Goal: Information Seeking & Learning: Compare options

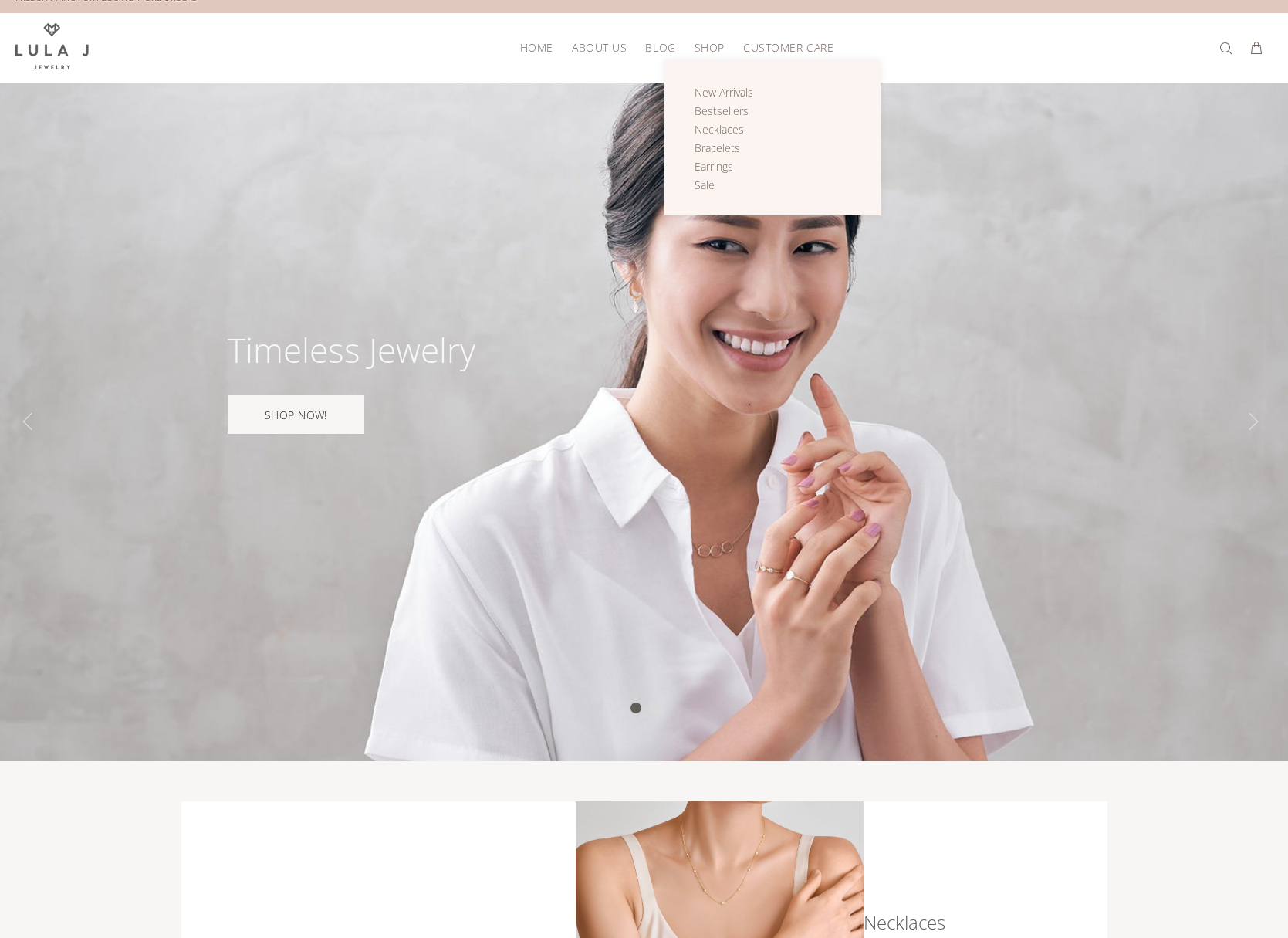
scroll to position [19, 0]
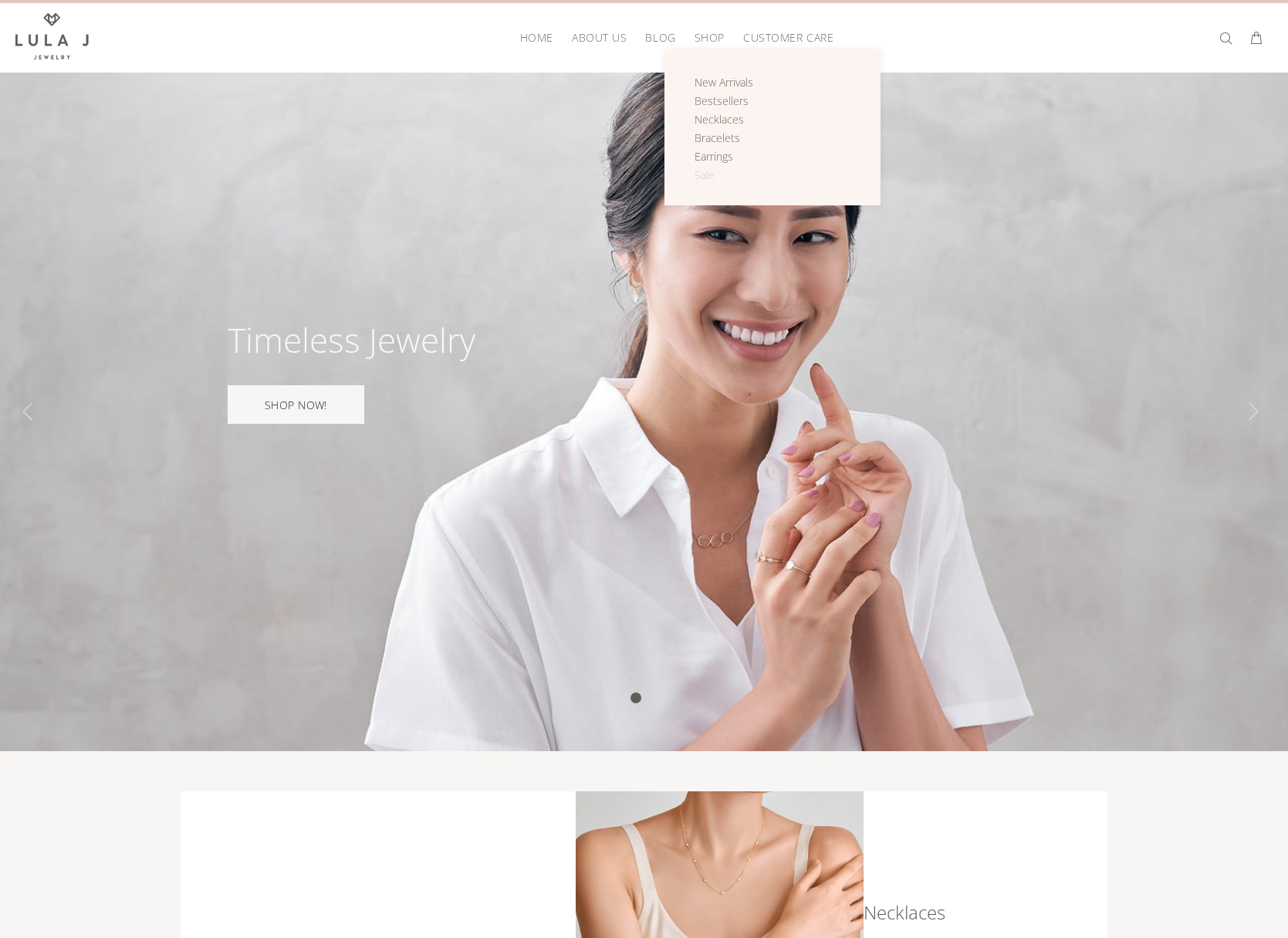
click at [701, 179] on div "New Arrivals Bestsellers Necklaces Bracelets Earrings Sale" at bounding box center [772, 128] width 216 height 155
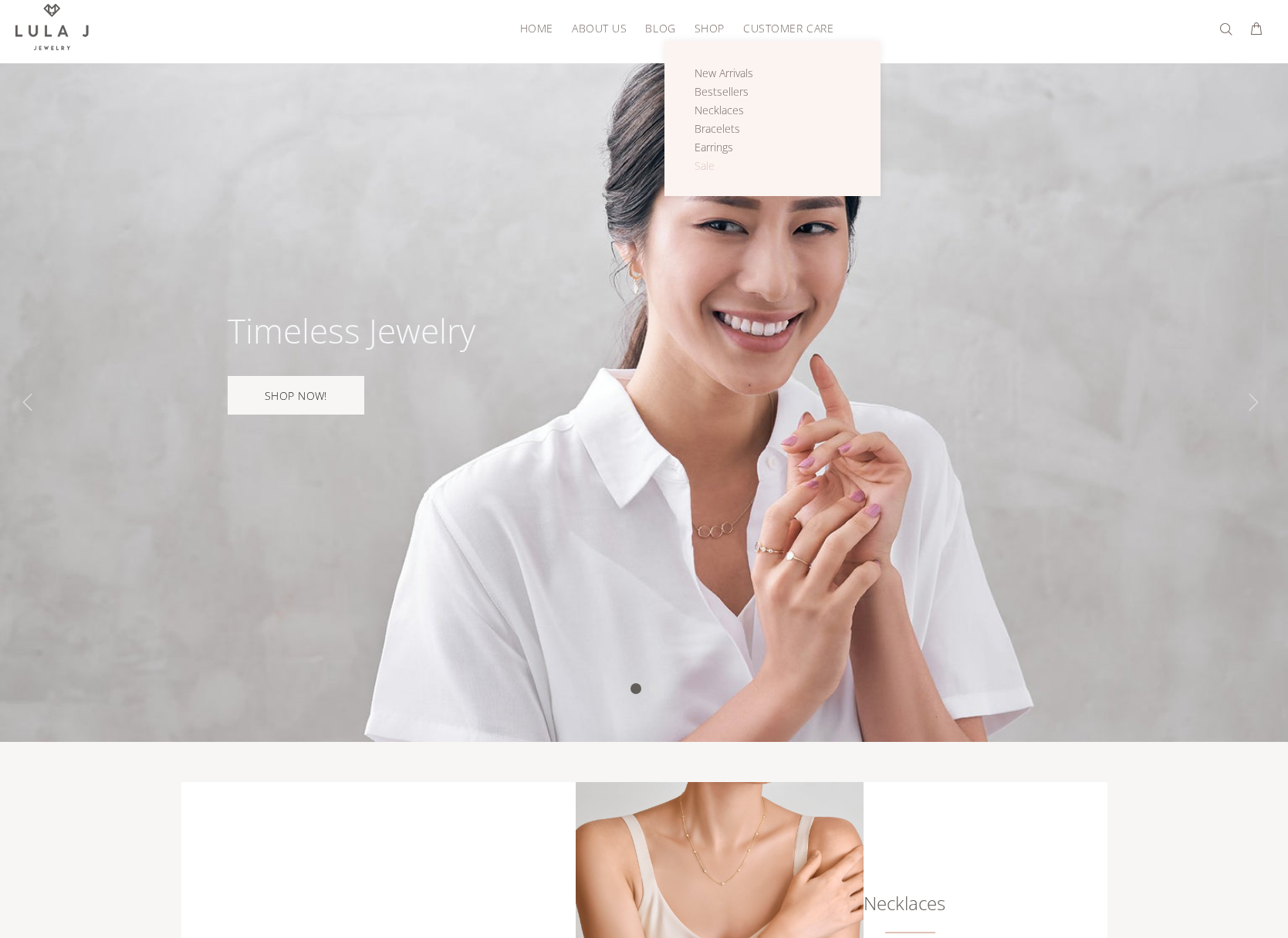
scroll to position [39, 0]
click at [709, 164] on span "Sale" at bounding box center [705, 164] width 20 height 15
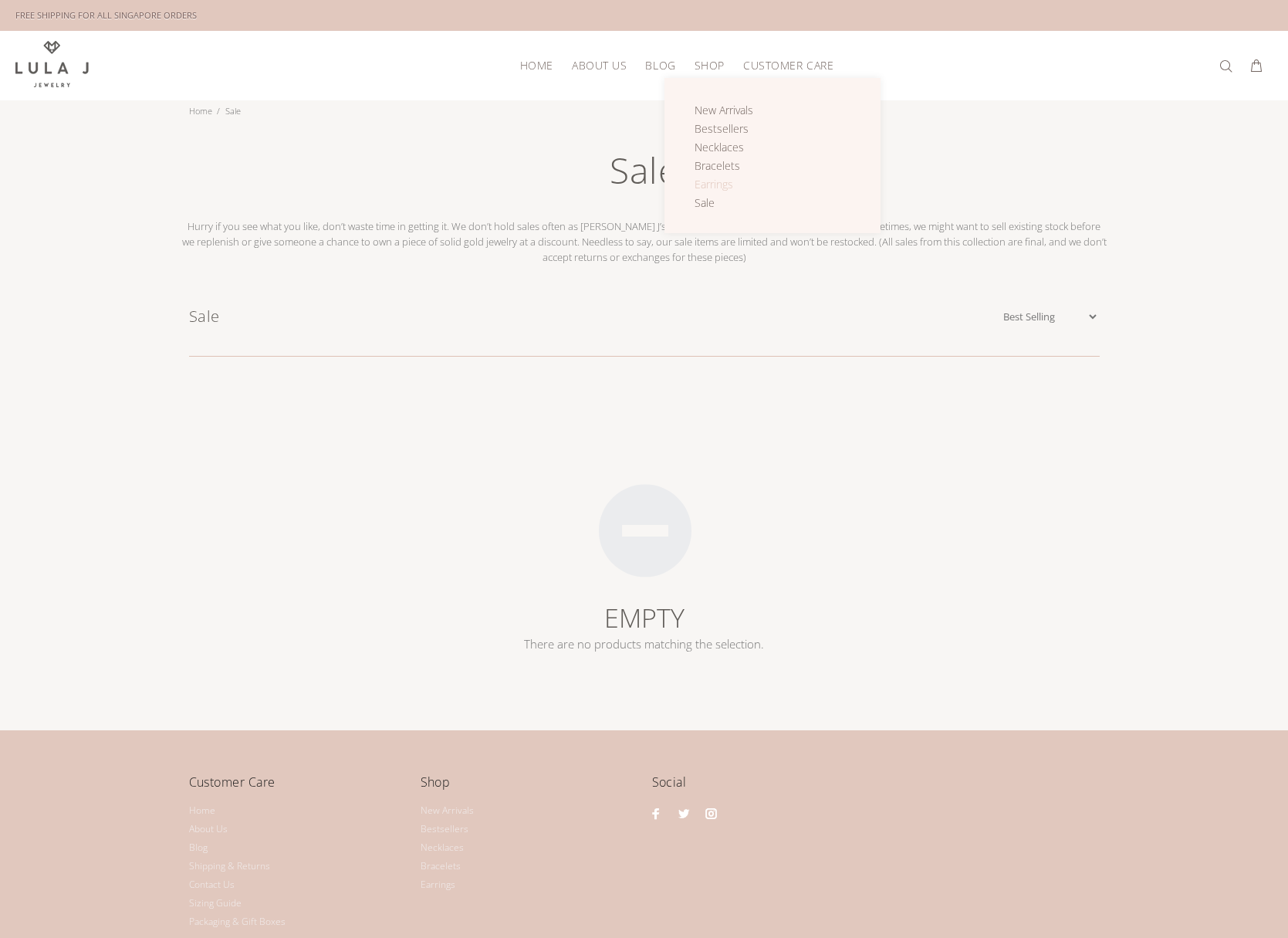
click at [712, 178] on span "Earrings" at bounding box center [714, 184] width 39 height 15
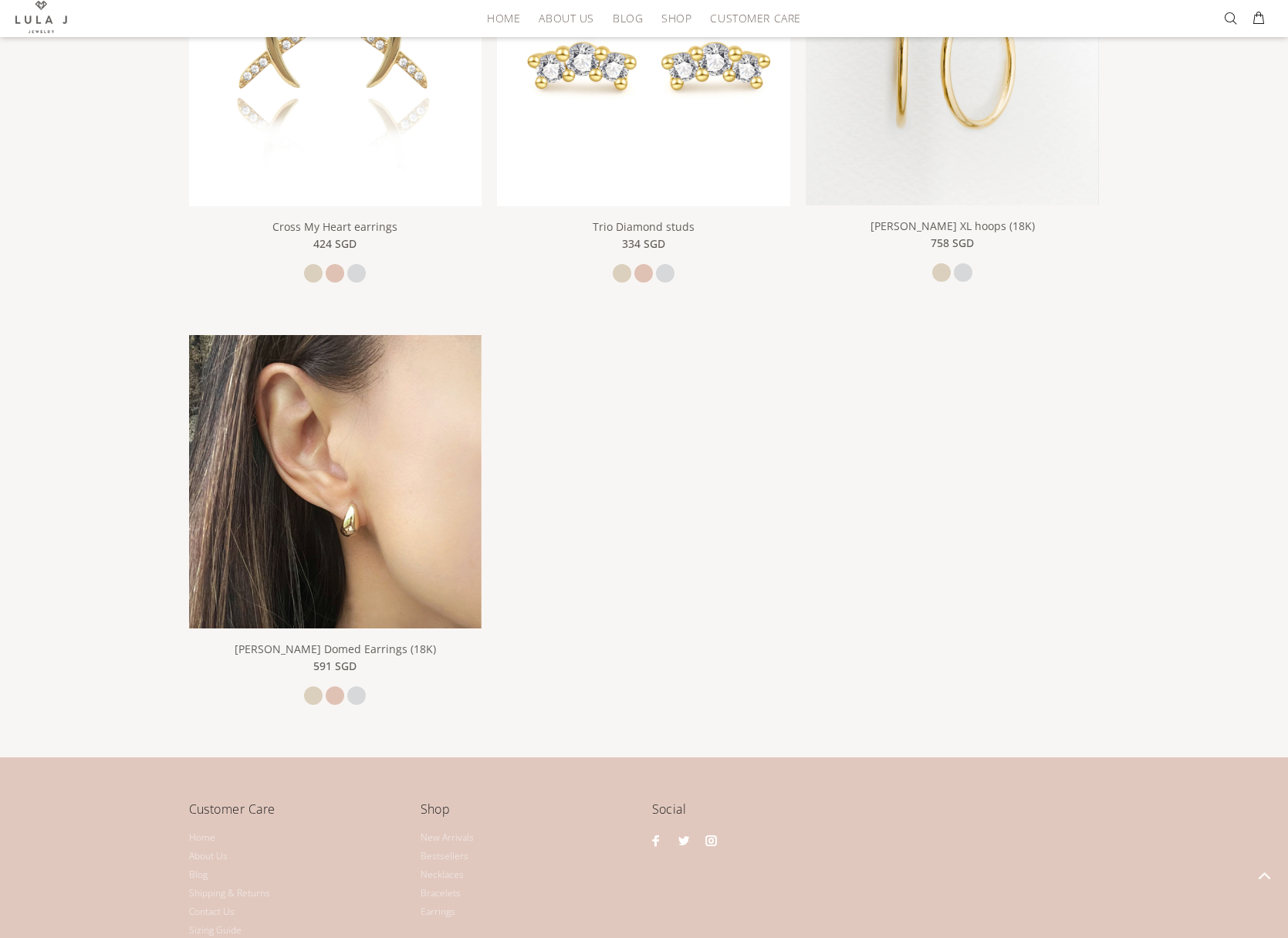
scroll to position [2578, 0]
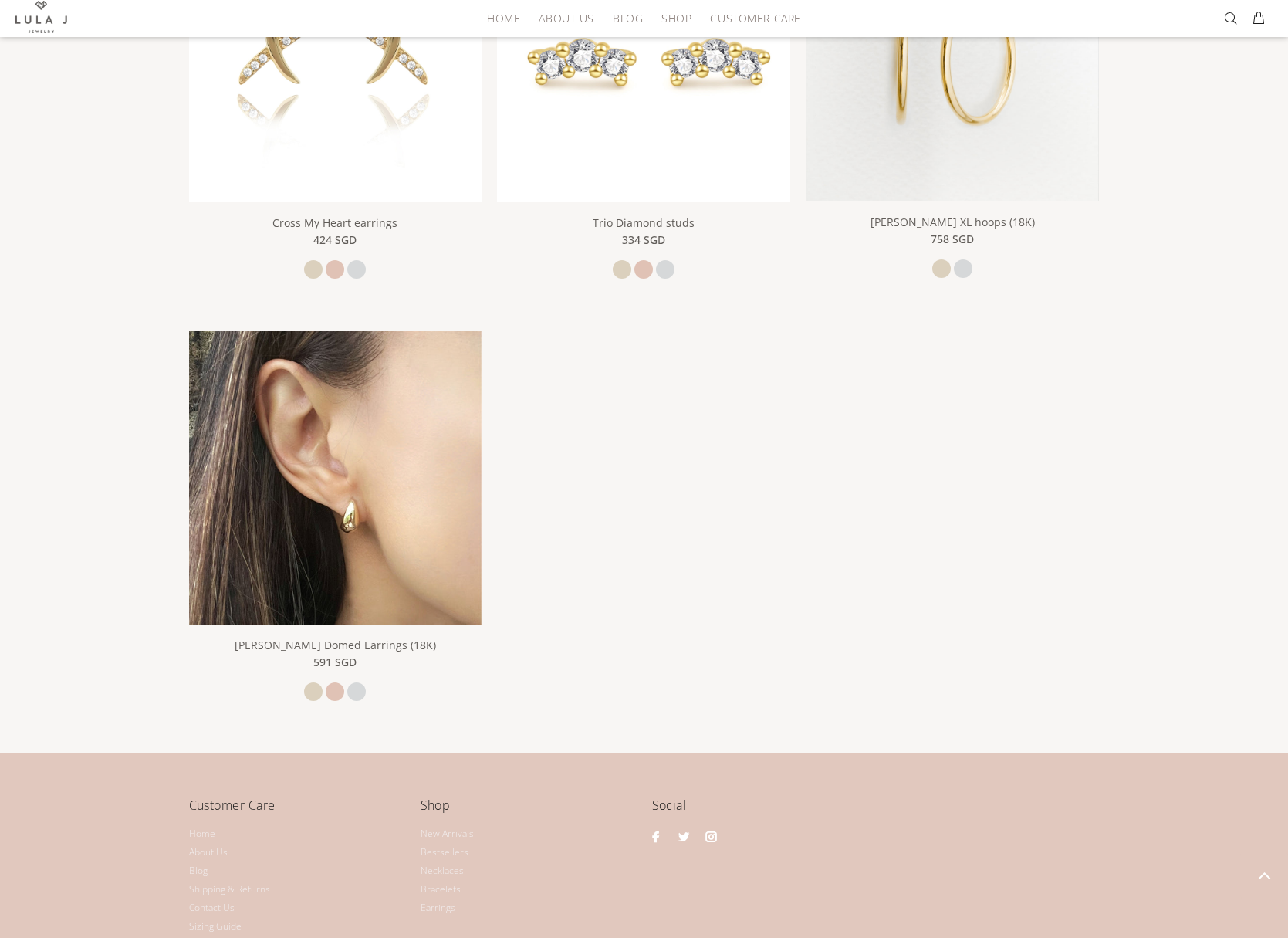
click at [424, 592] on img at bounding box center [336, 477] width 293 height 293
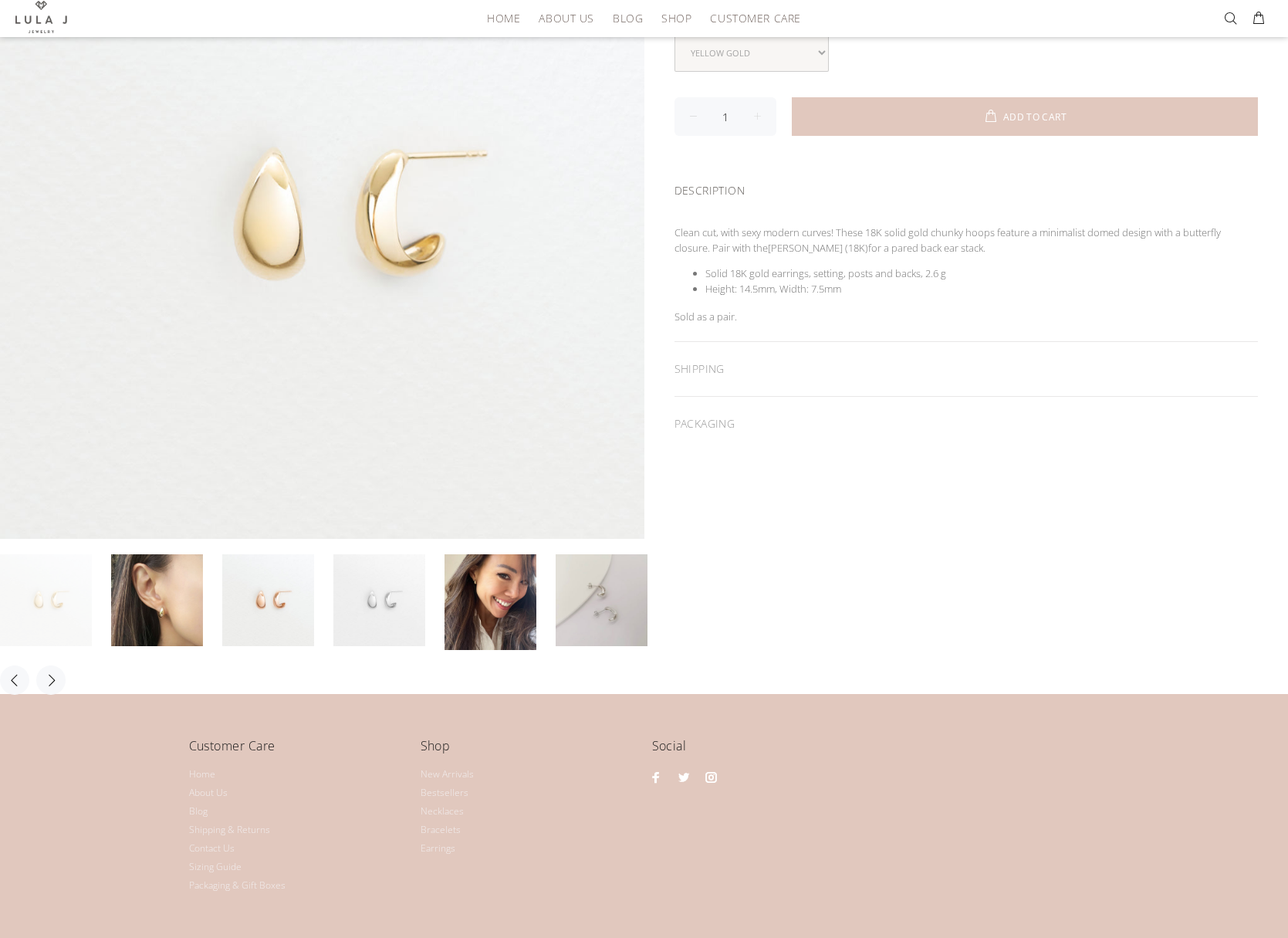
scroll to position [270, 0]
click at [492, 579] on link at bounding box center [490, 600] width 92 height 96
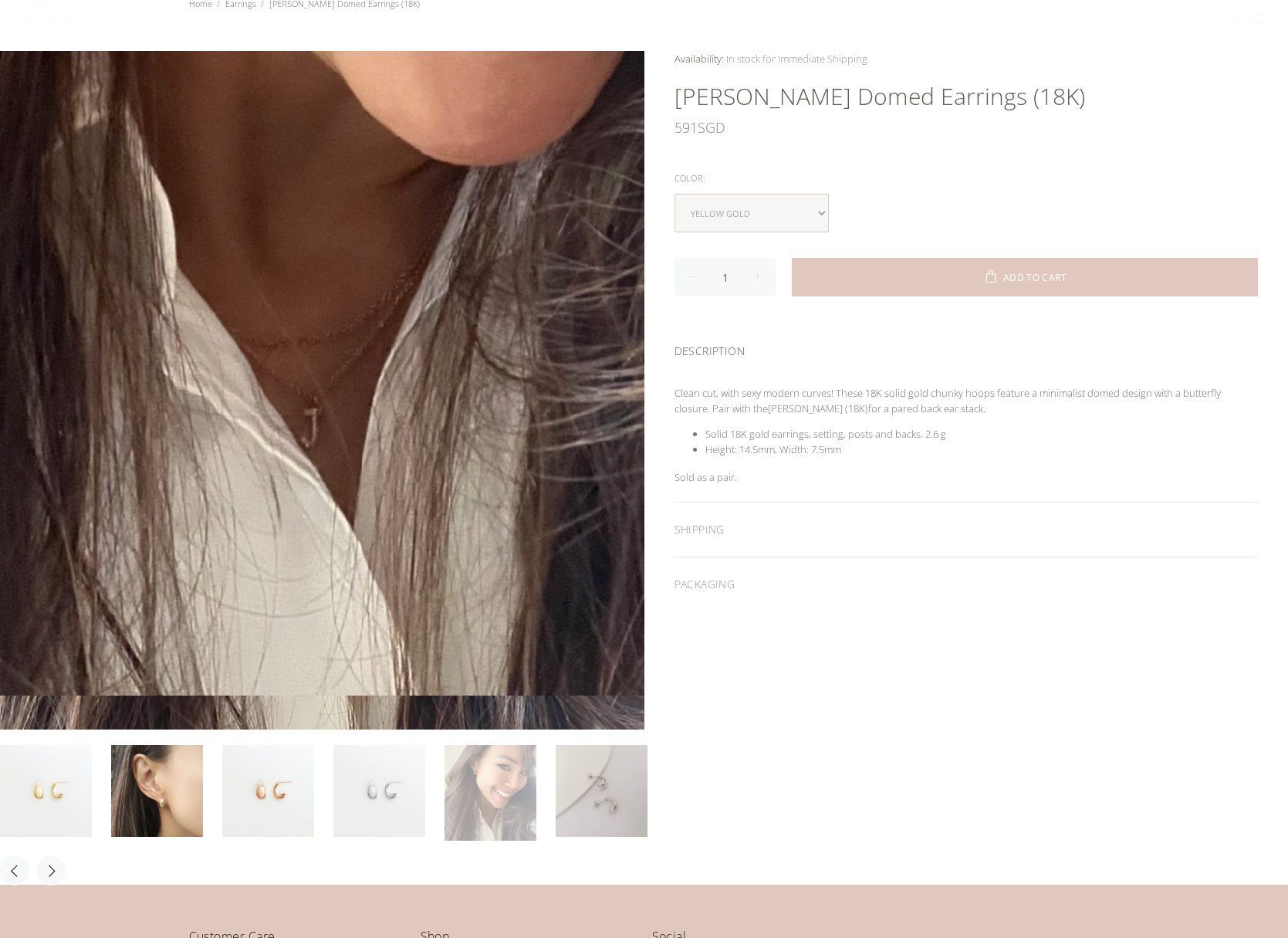
scroll to position [108, 0]
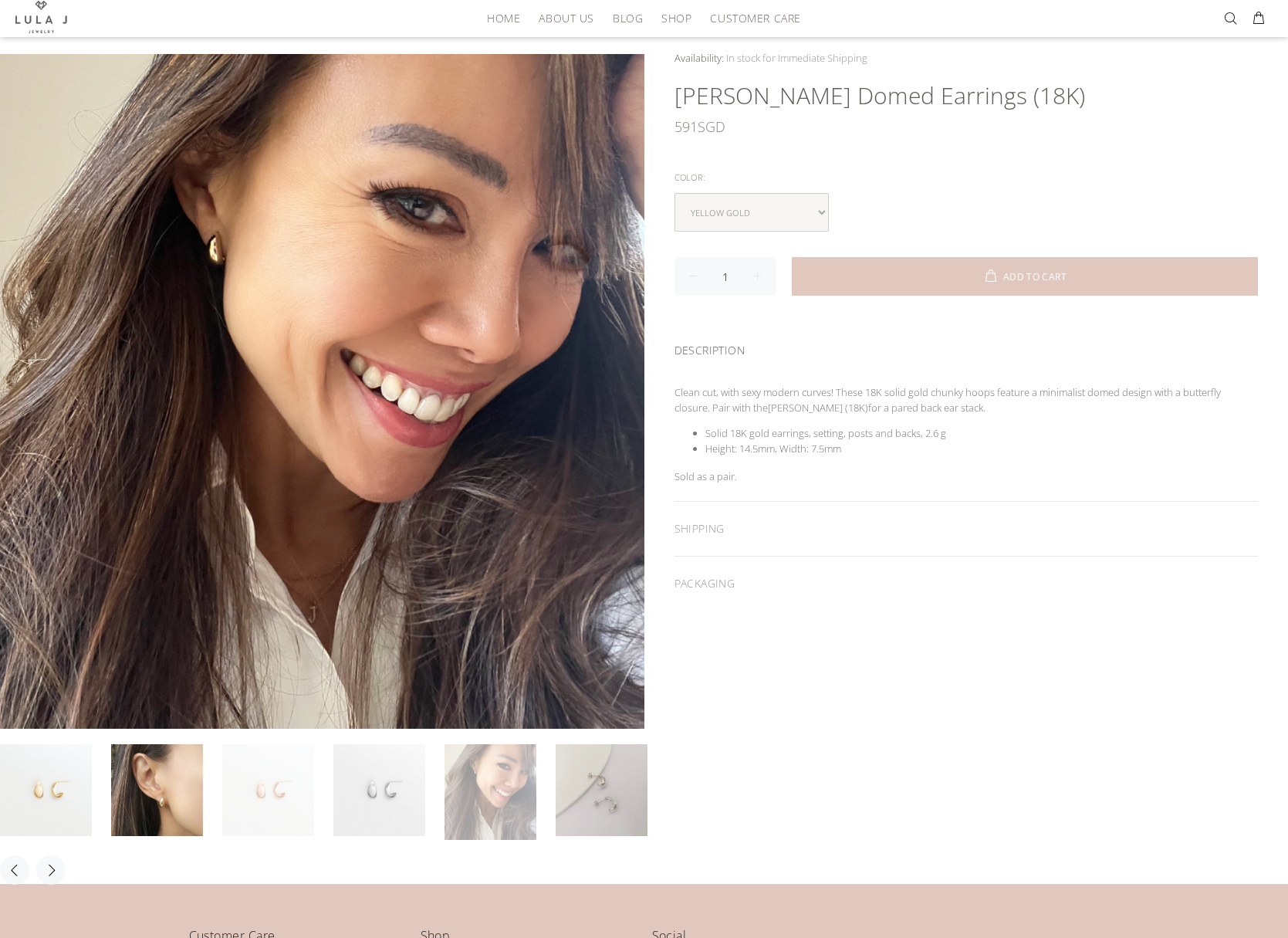
click at [284, 779] on link at bounding box center [269, 791] width 92 height 92
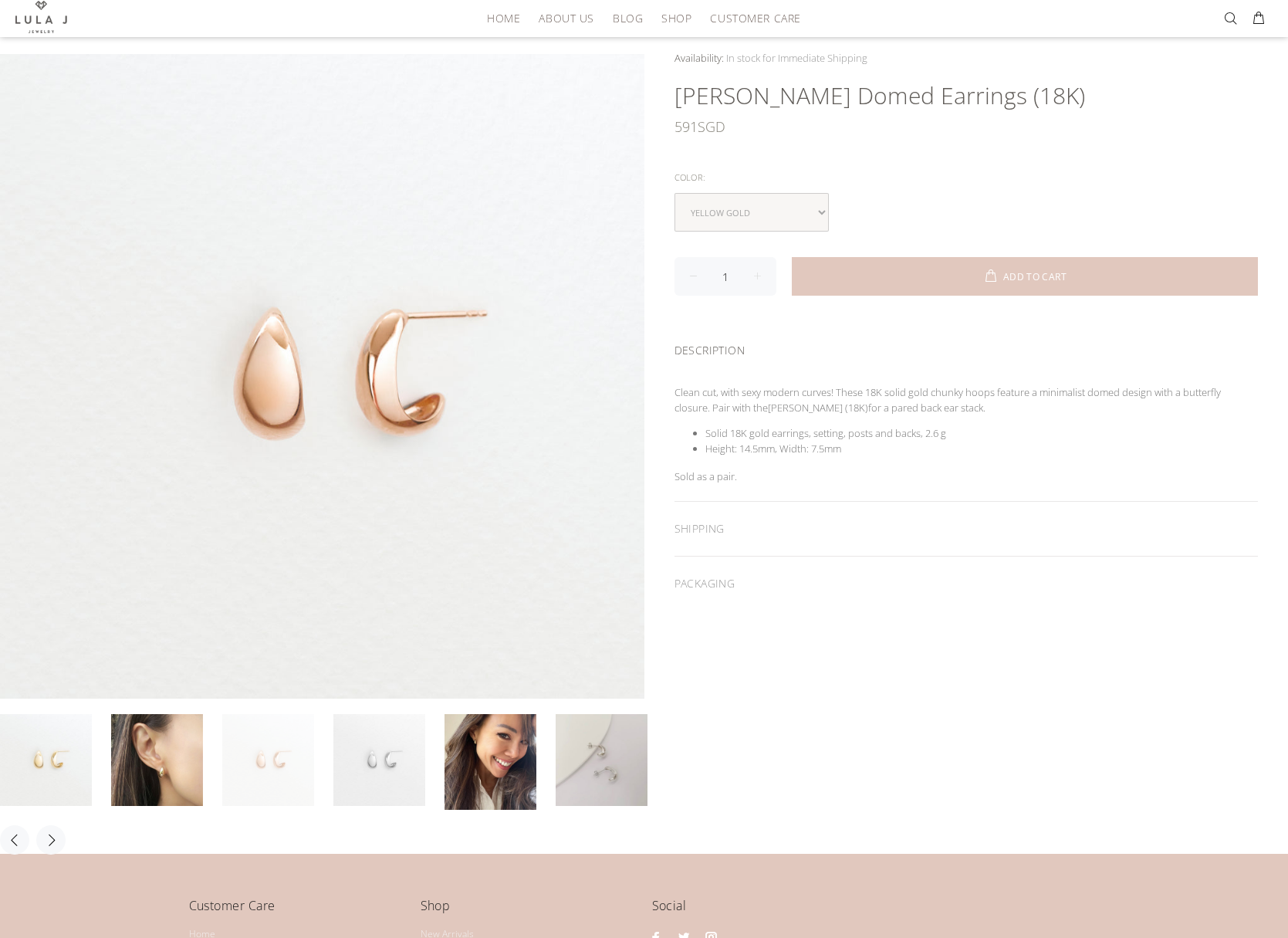
click at [273, 779] on link at bounding box center [269, 760] width 92 height 92
click at [820, 206] on select "yellow gold rose gold white gold" at bounding box center [752, 212] width 155 height 39
click at [50, 751] on link at bounding box center [46, 760] width 92 height 92
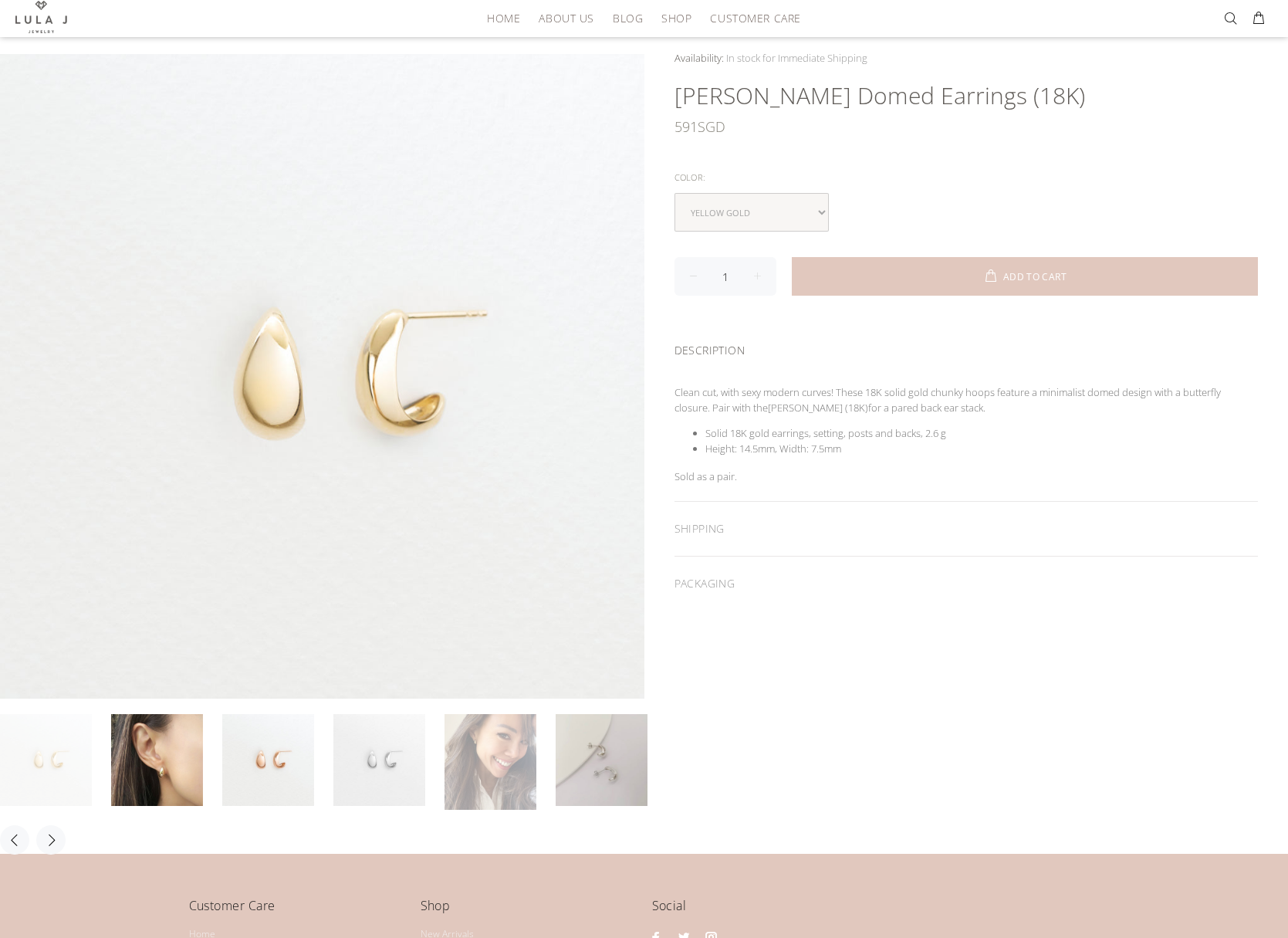
click at [484, 753] on link at bounding box center [490, 762] width 92 height 96
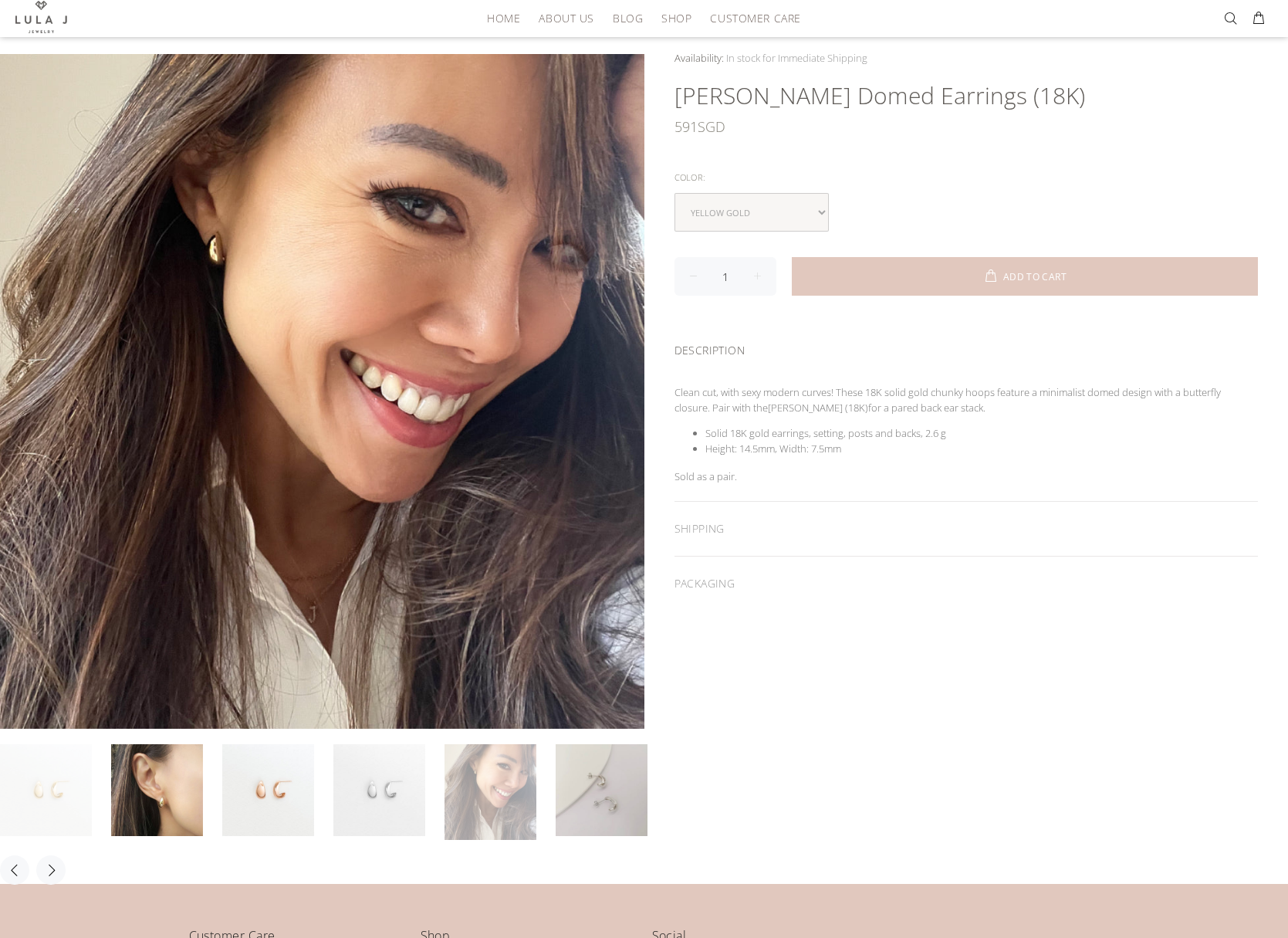
click at [58, 769] on link at bounding box center [46, 791] width 92 height 92
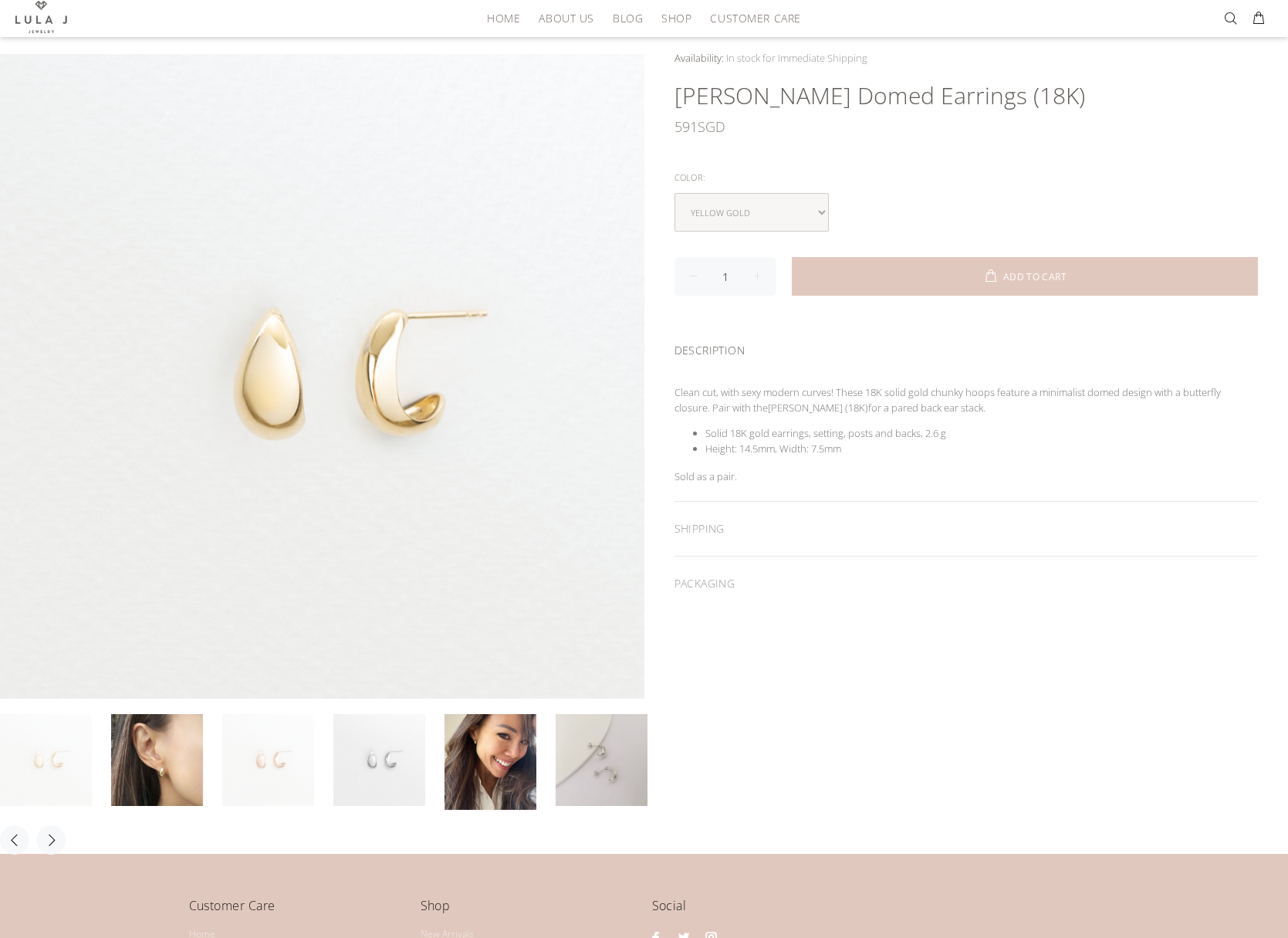
click at [267, 775] on link at bounding box center [269, 760] width 92 height 92
click at [61, 772] on link at bounding box center [46, 760] width 92 height 92
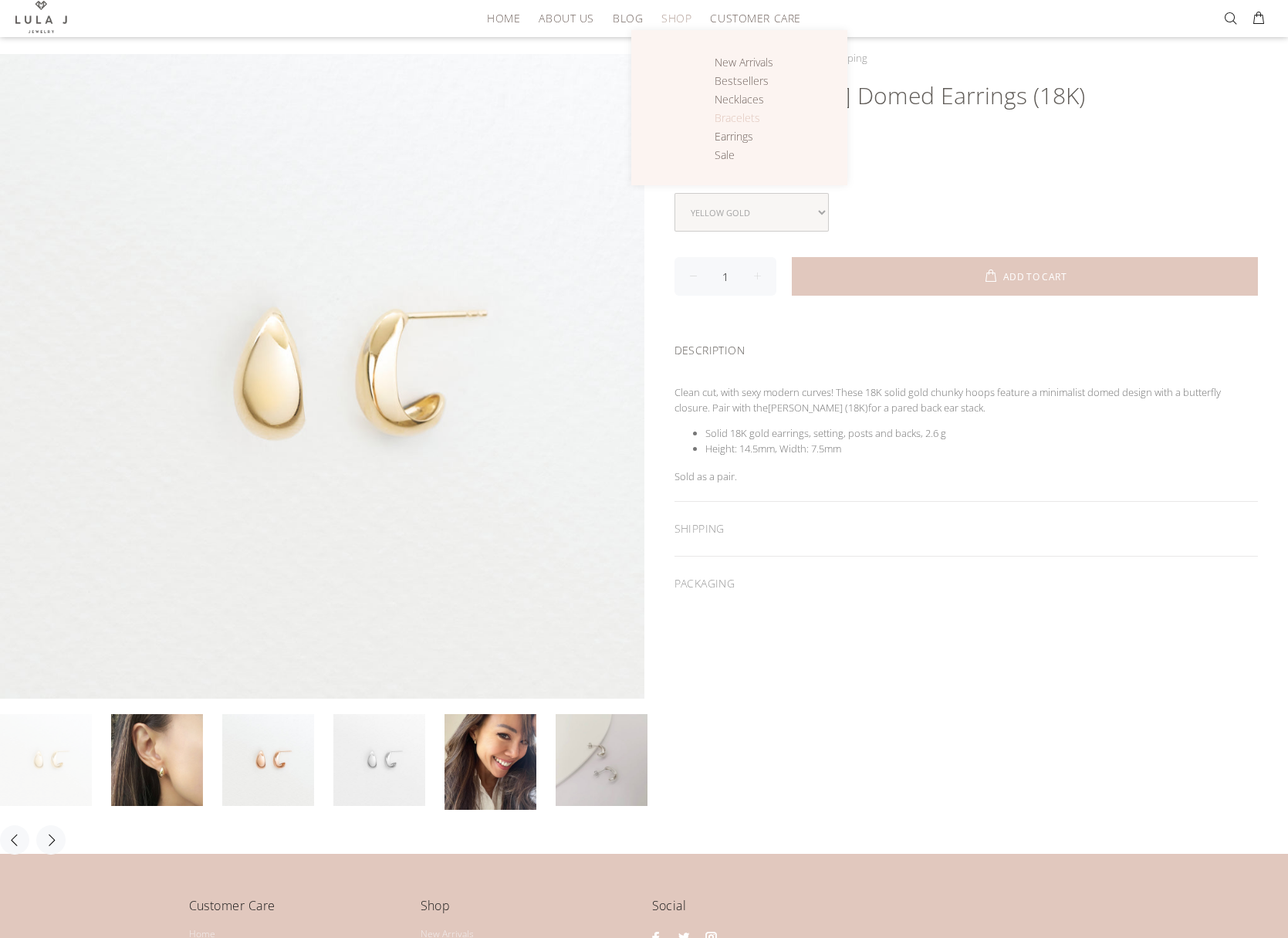
click at [746, 115] on span "Bracelets" at bounding box center [737, 117] width 45 height 15
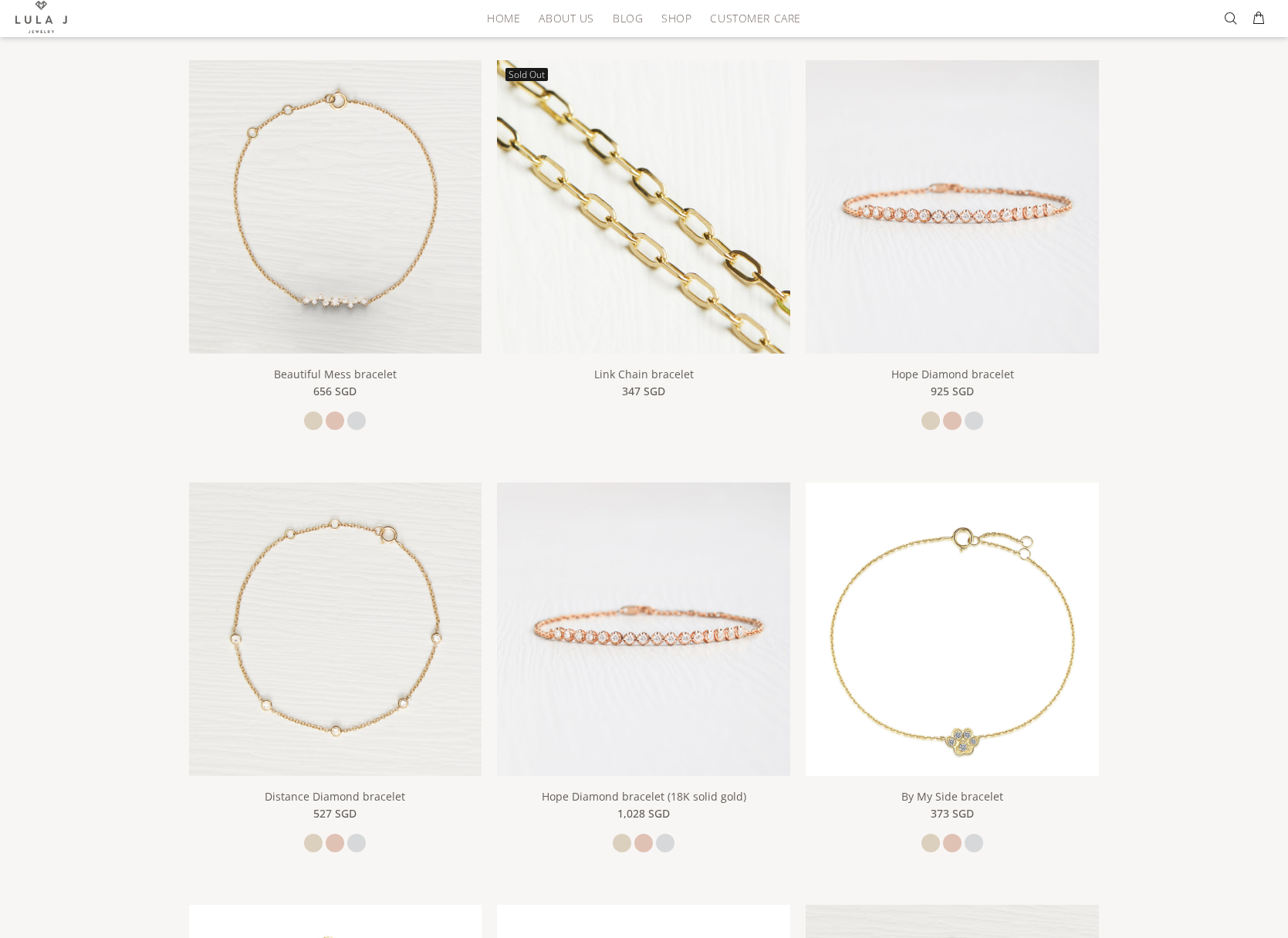
scroll to position [305, 0]
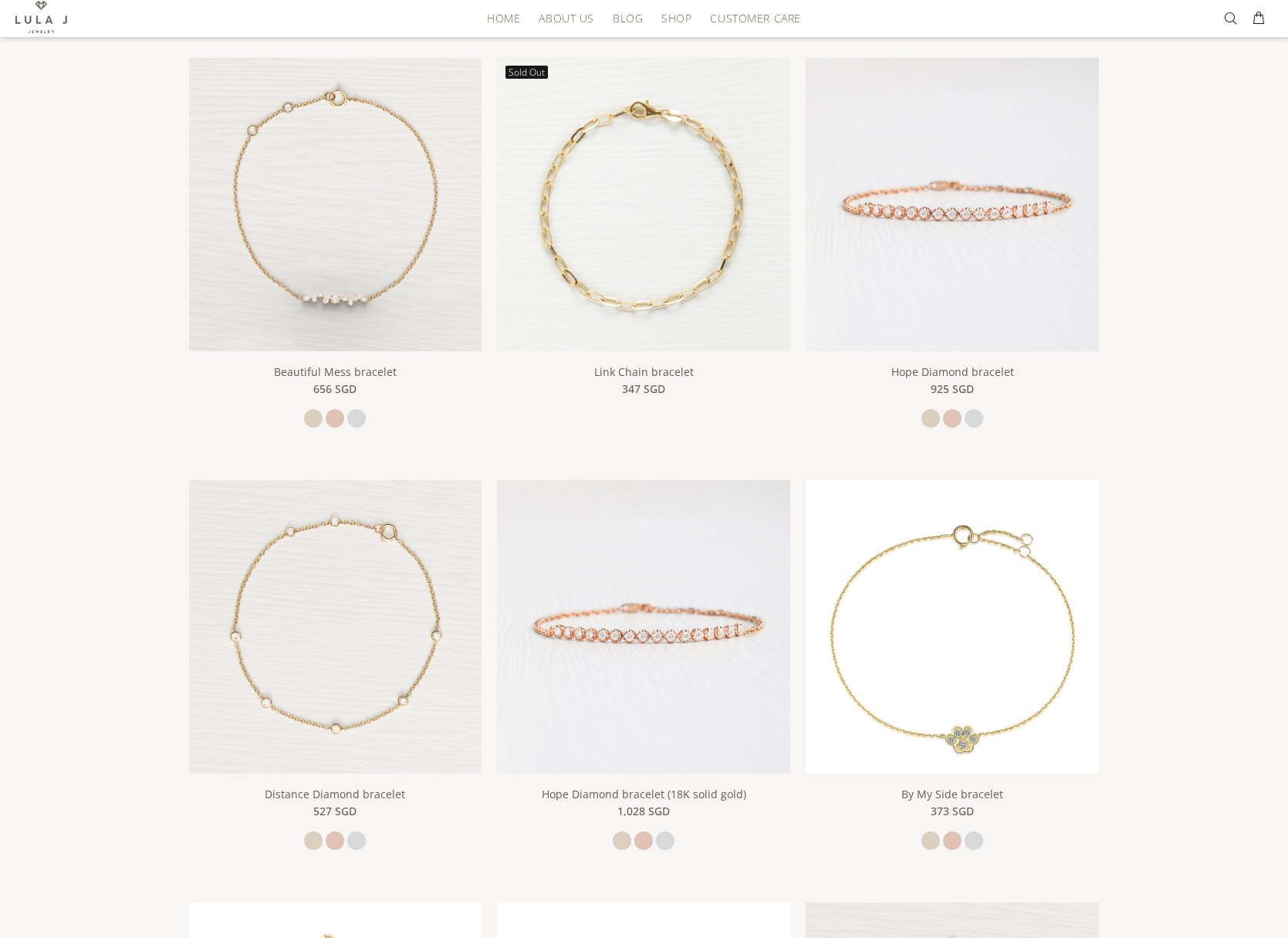
click at [621, 586] on img at bounding box center [643, 626] width 293 height 293
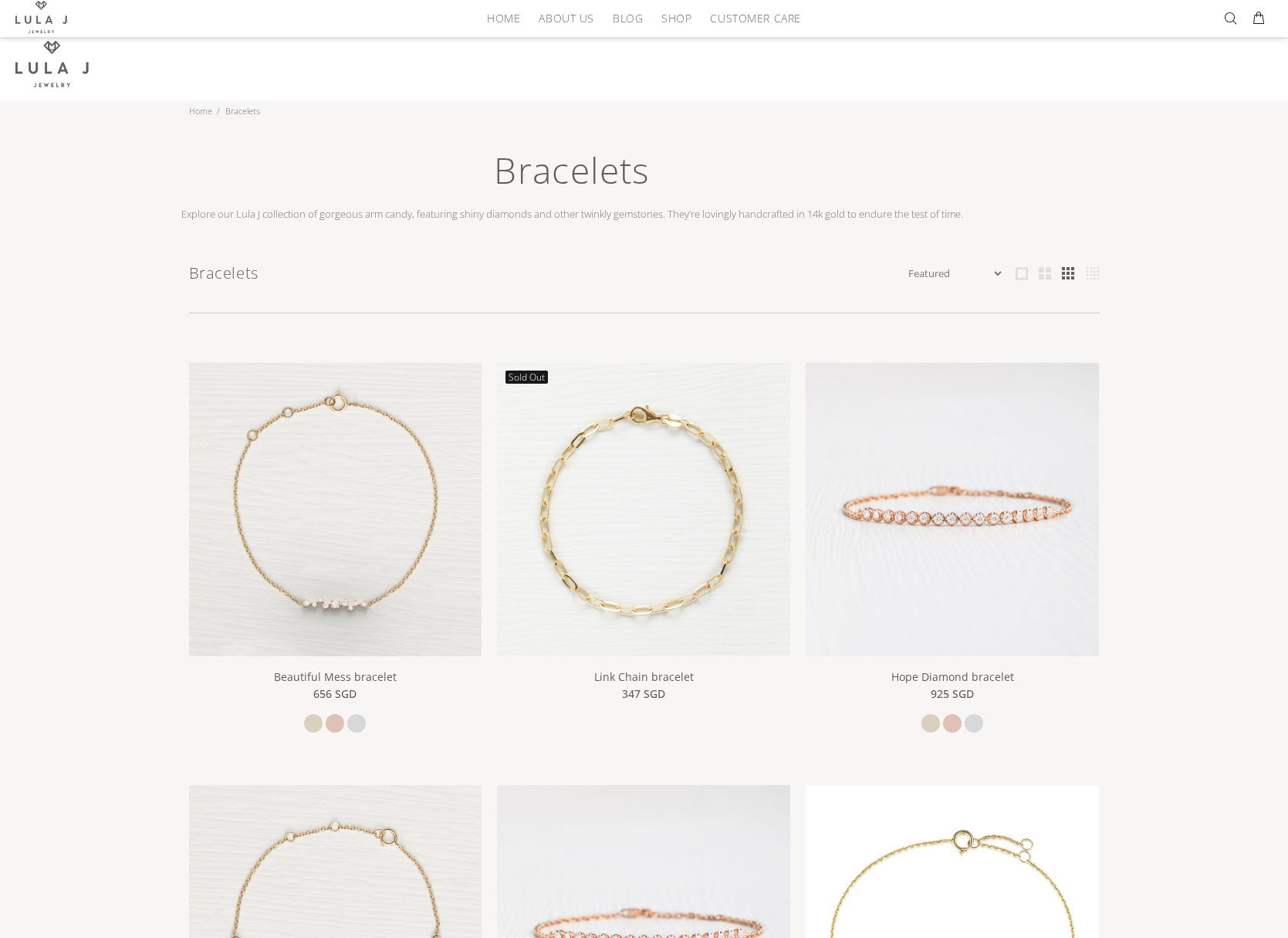
scroll to position [305, 0]
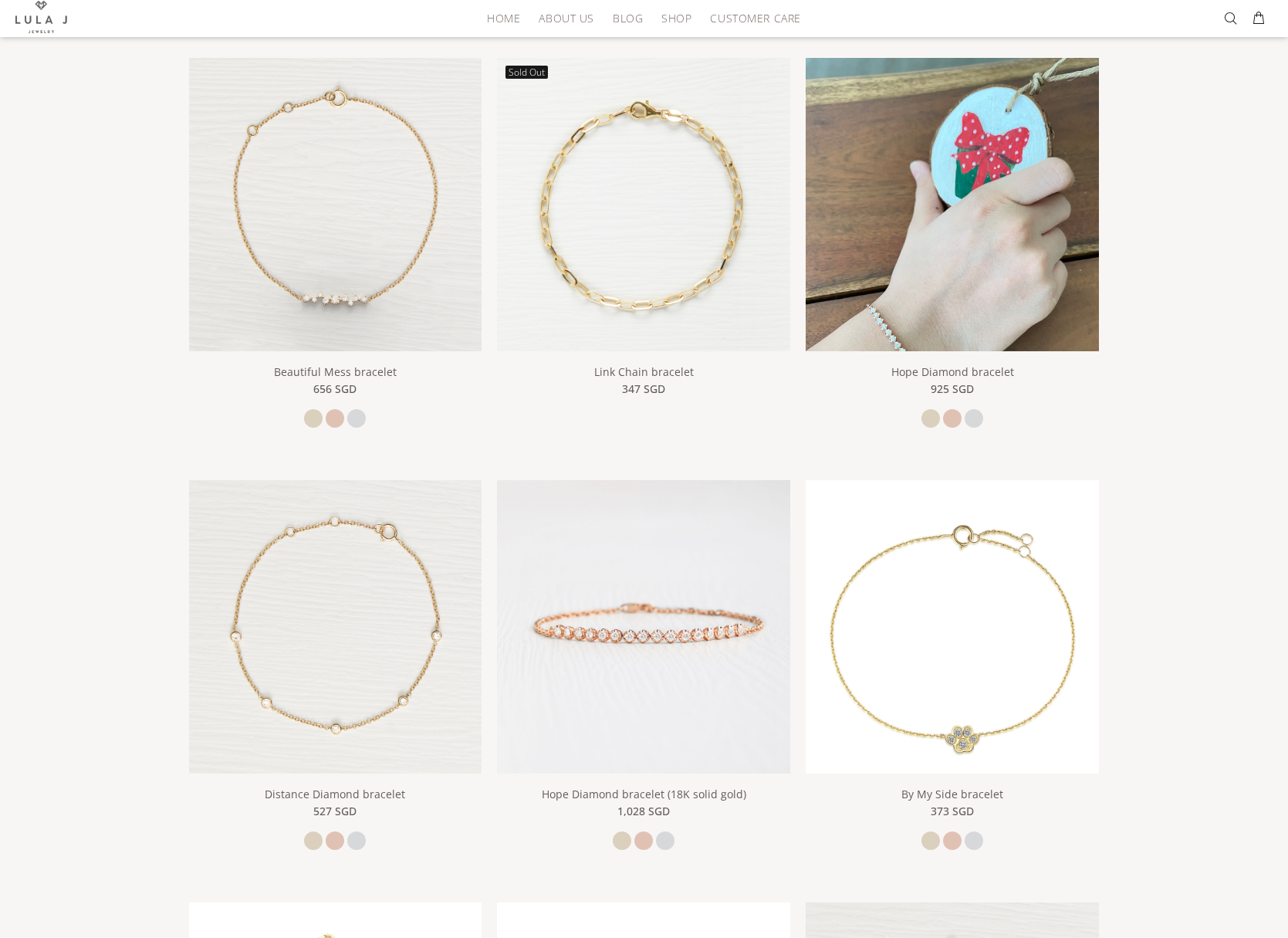
click at [920, 161] on img at bounding box center [952, 254] width 293 height 392
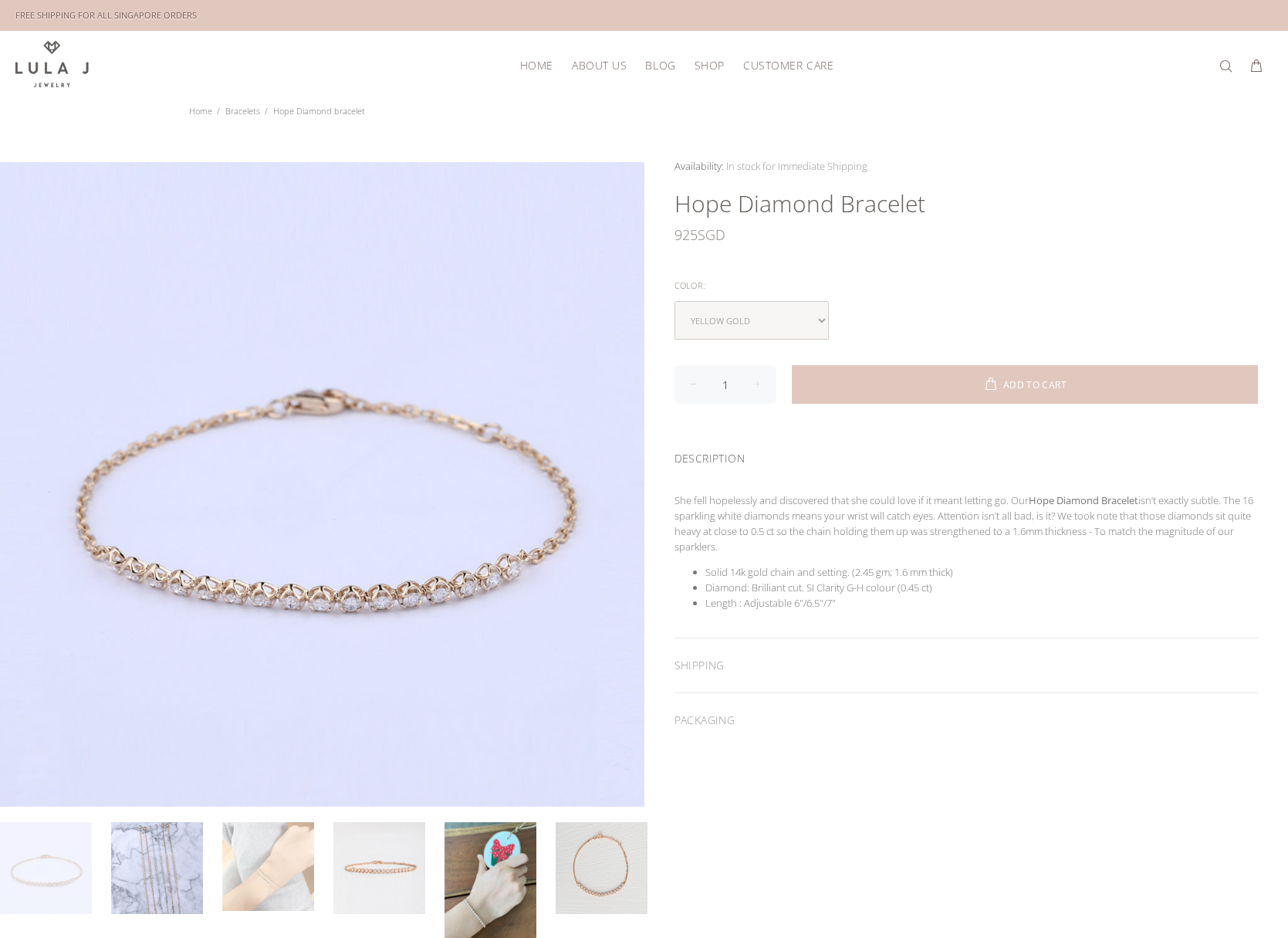
click at [276, 858] on link at bounding box center [269, 867] width 92 height 90
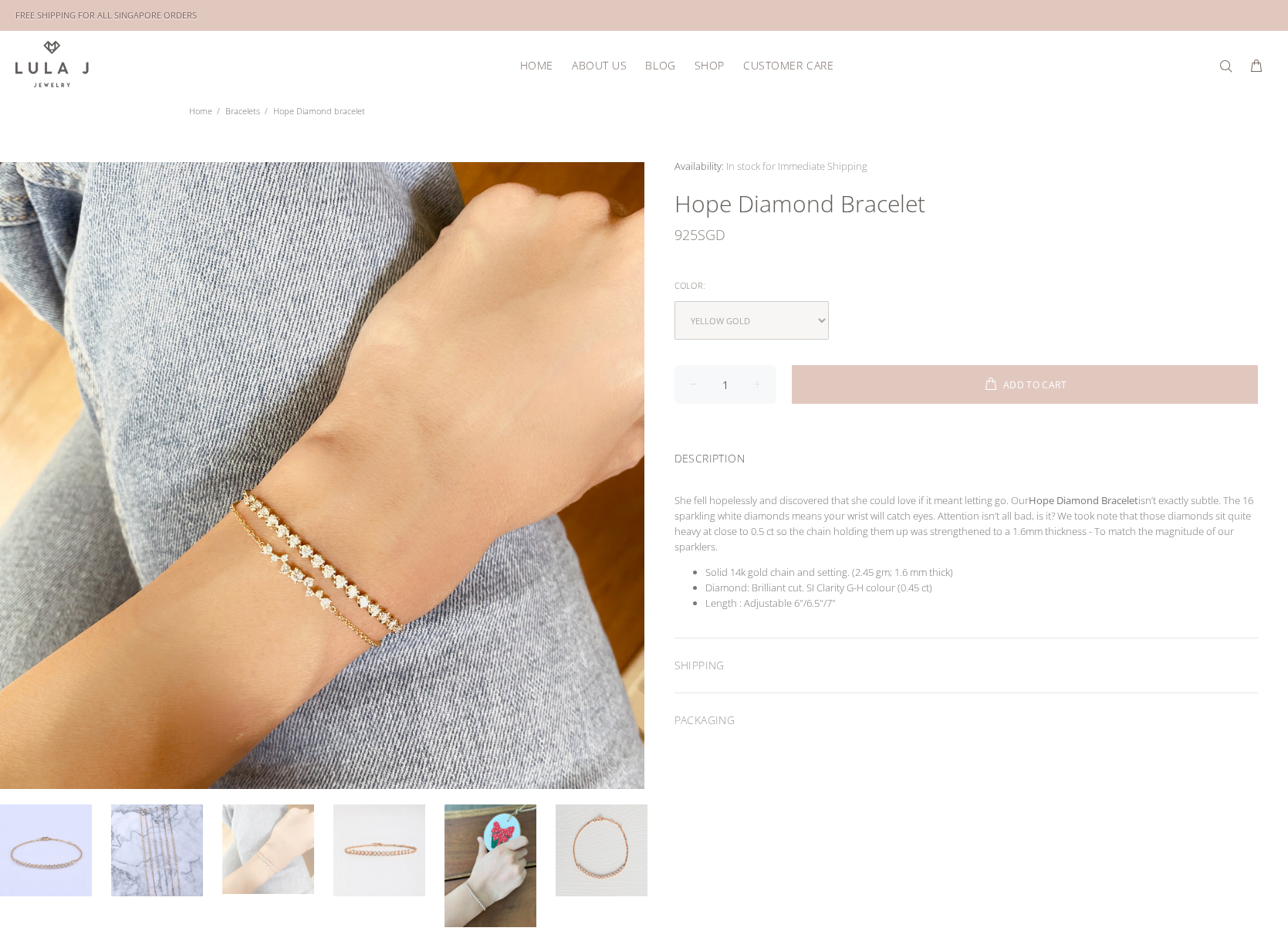
click at [252, 876] on link at bounding box center [269, 849] width 92 height 90
click at [341, 851] on link at bounding box center [379, 851] width 92 height 92
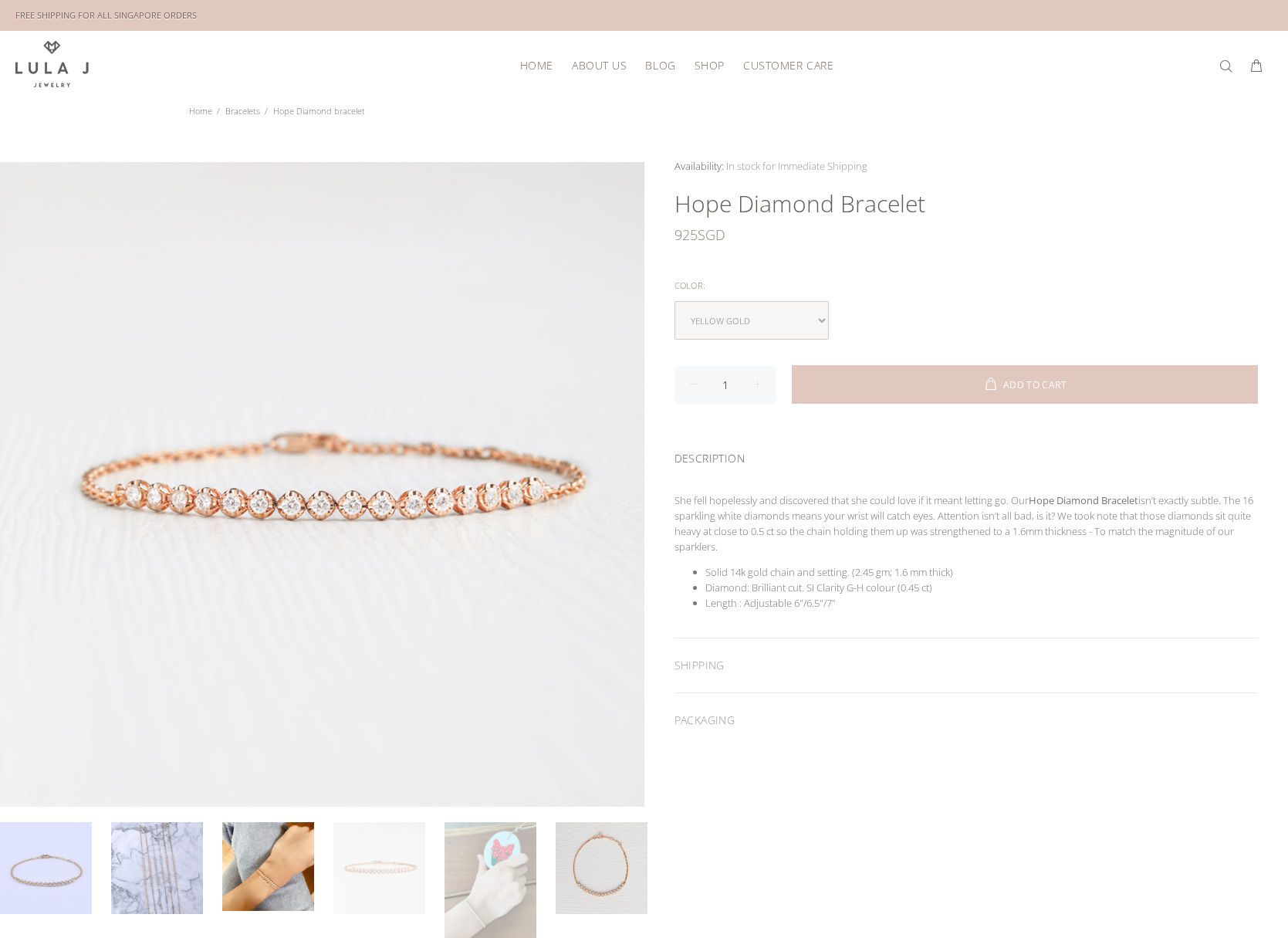
click at [496, 858] on link at bounding box center [490, 884] width 92 height 123
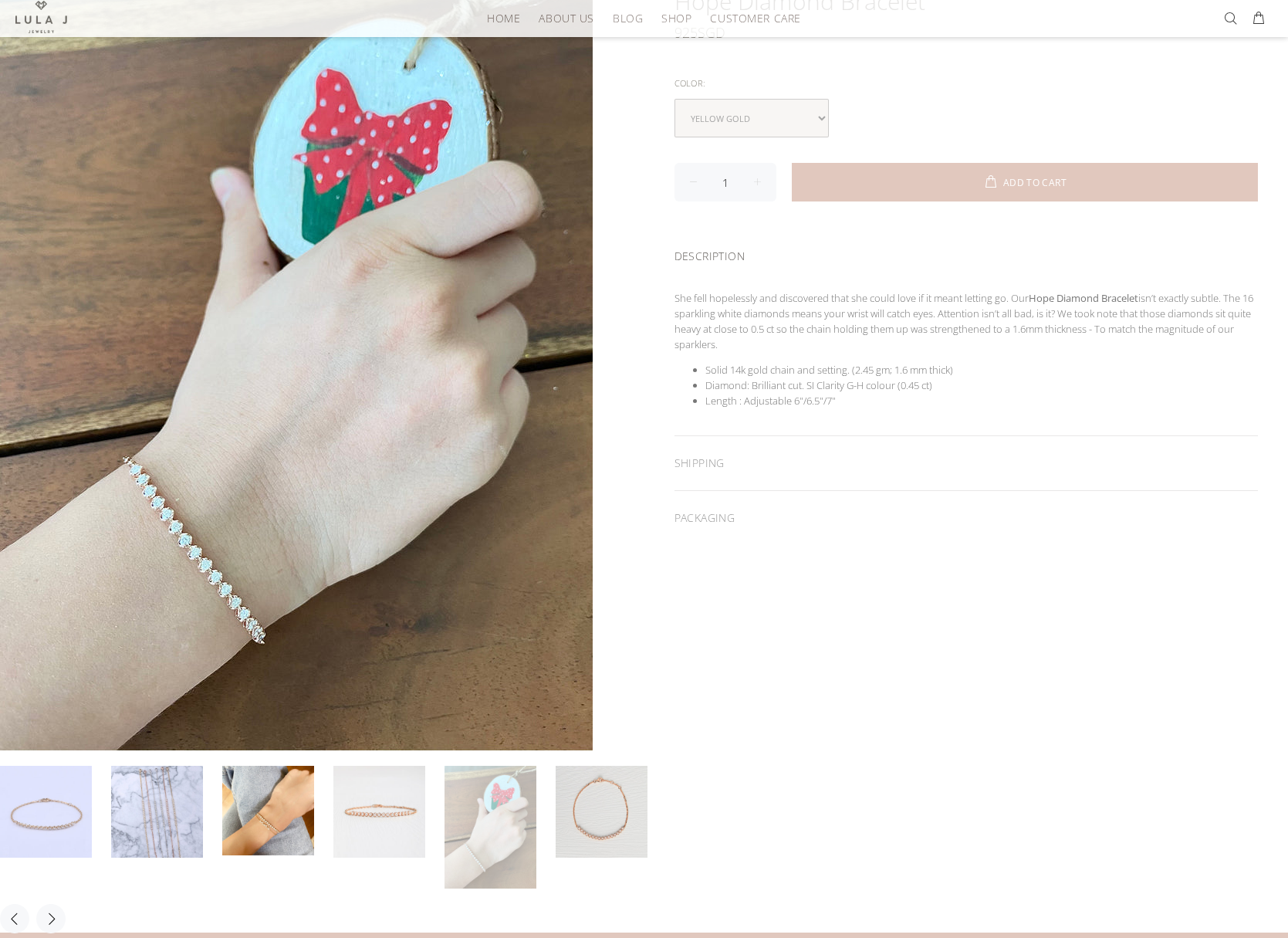
scroll to position [232, 0]
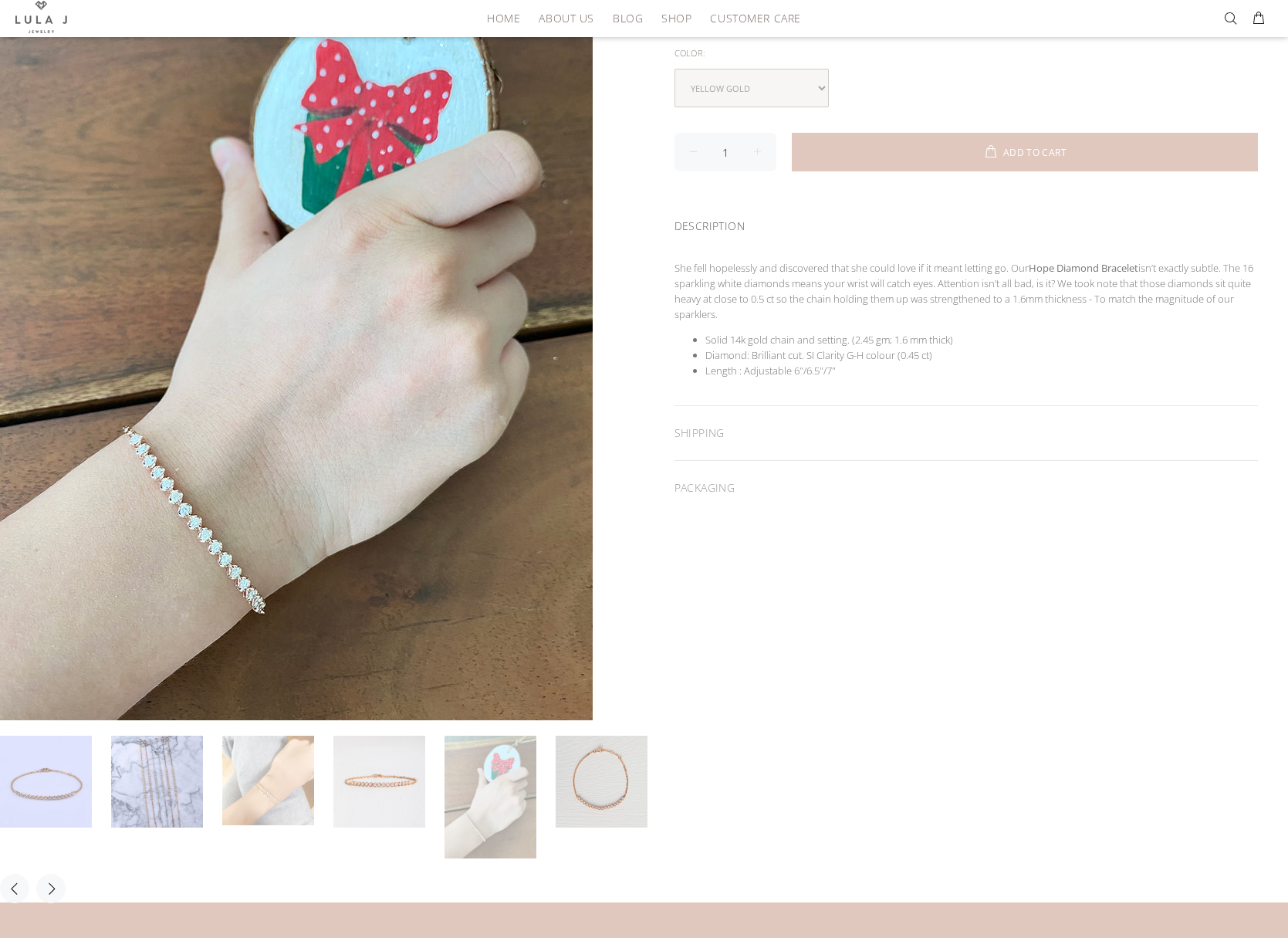
click at [282, 775] on link at bounding box center [269, 780] width 92 height 90
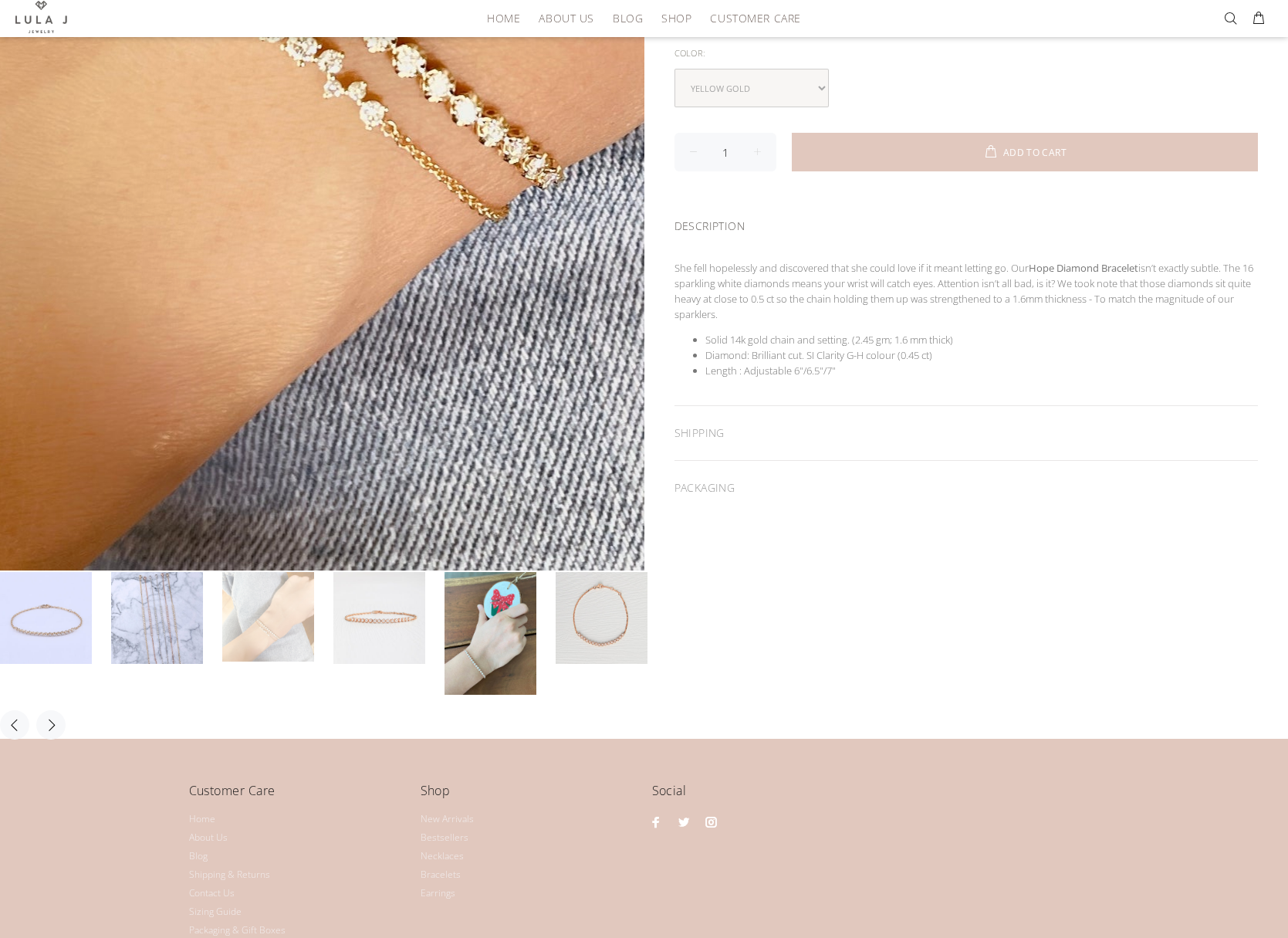
click at [49, 622] on div at bounding box center [296, 320] width 593 height 791
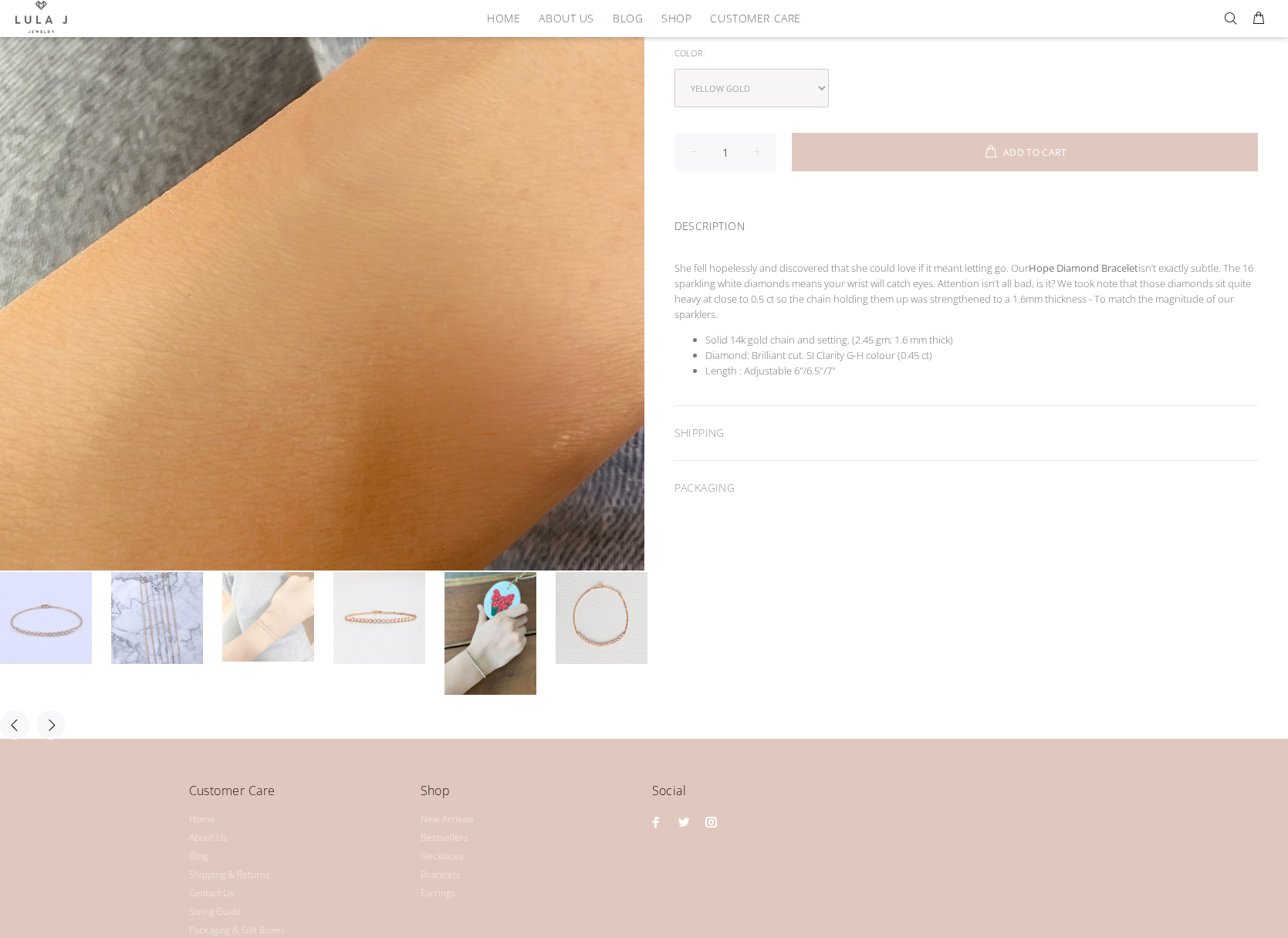
click at [32, 619] on div at bounding box center [296, 320] width 593 height 791
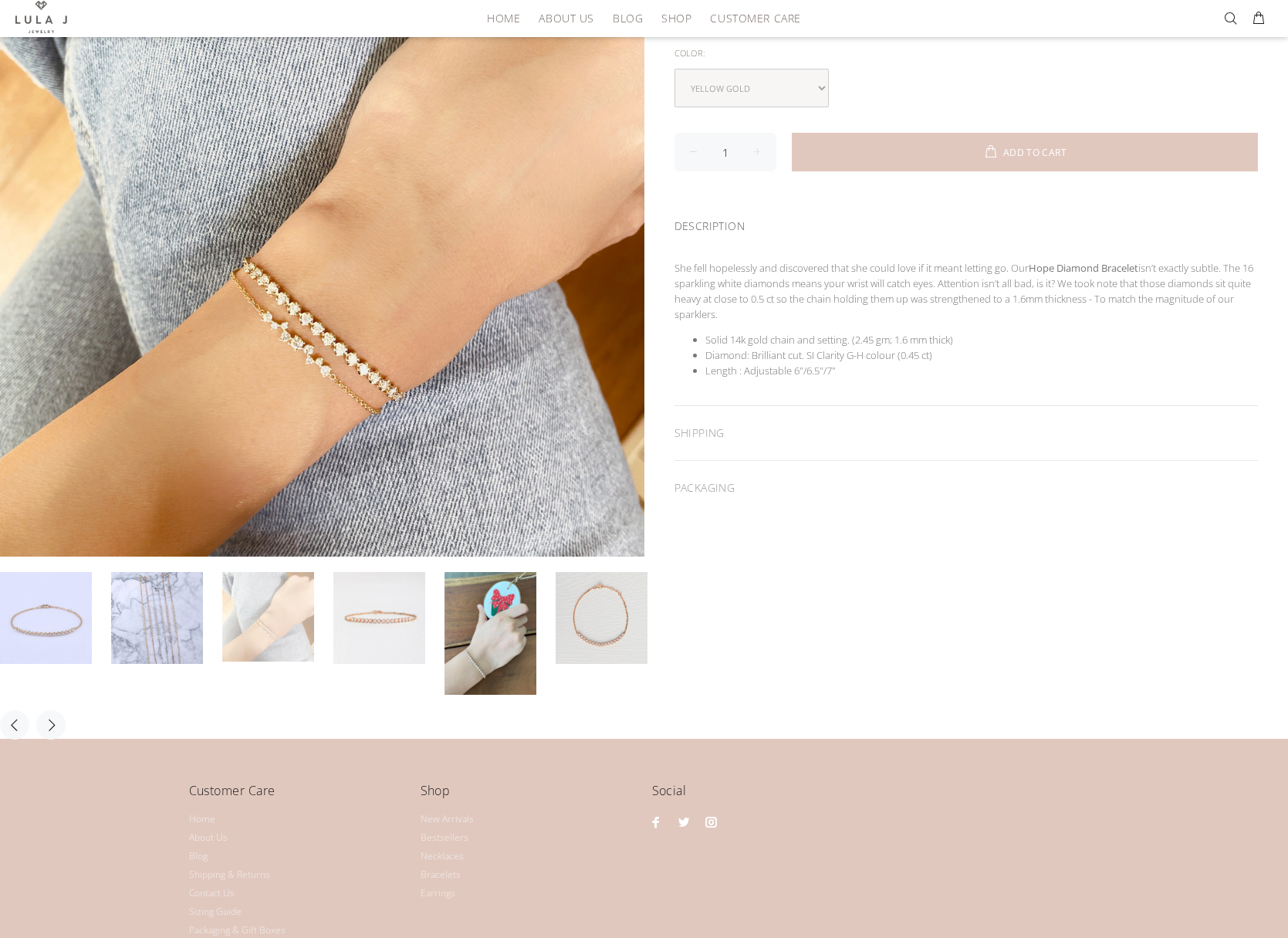
click at [578, 635] on div at bounding box center [296, 320] width 593 height 791
click at [598, 627] on link at bounding box center [602, 618] width 92 height 92
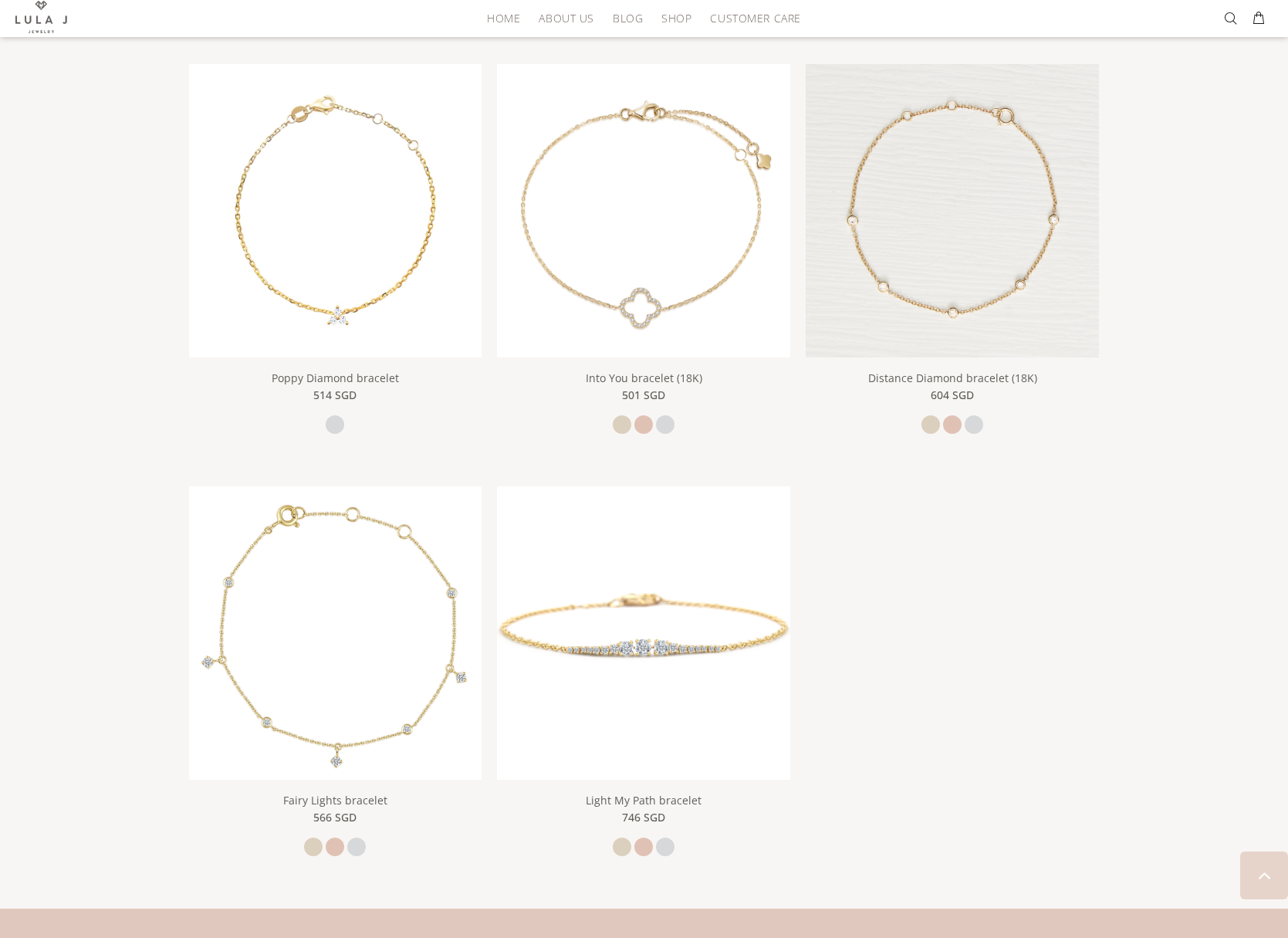
scroll to position [1146, 0]
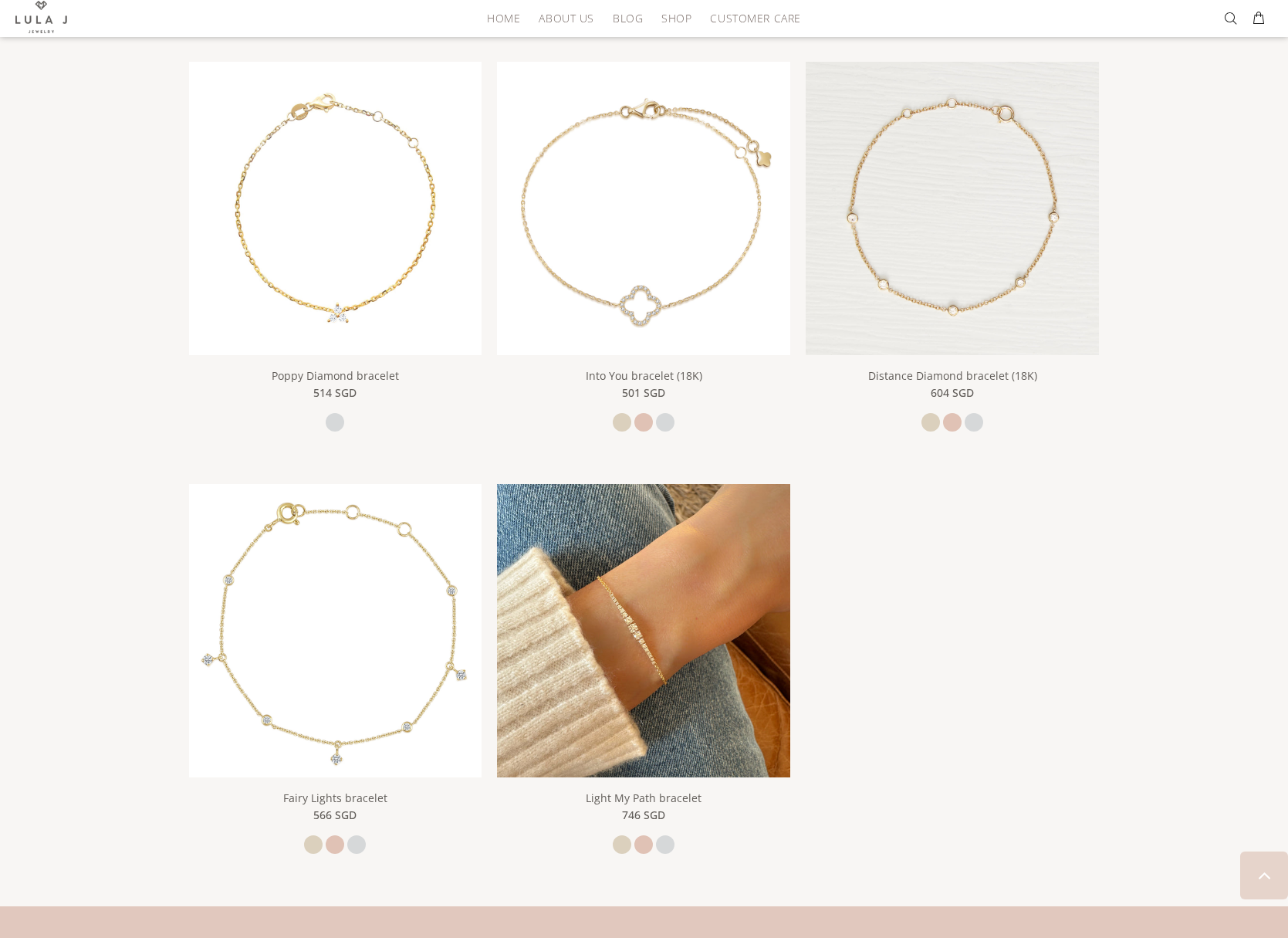
click at [596, 622] on img at bounding box center [643, 630] width 293 height 293
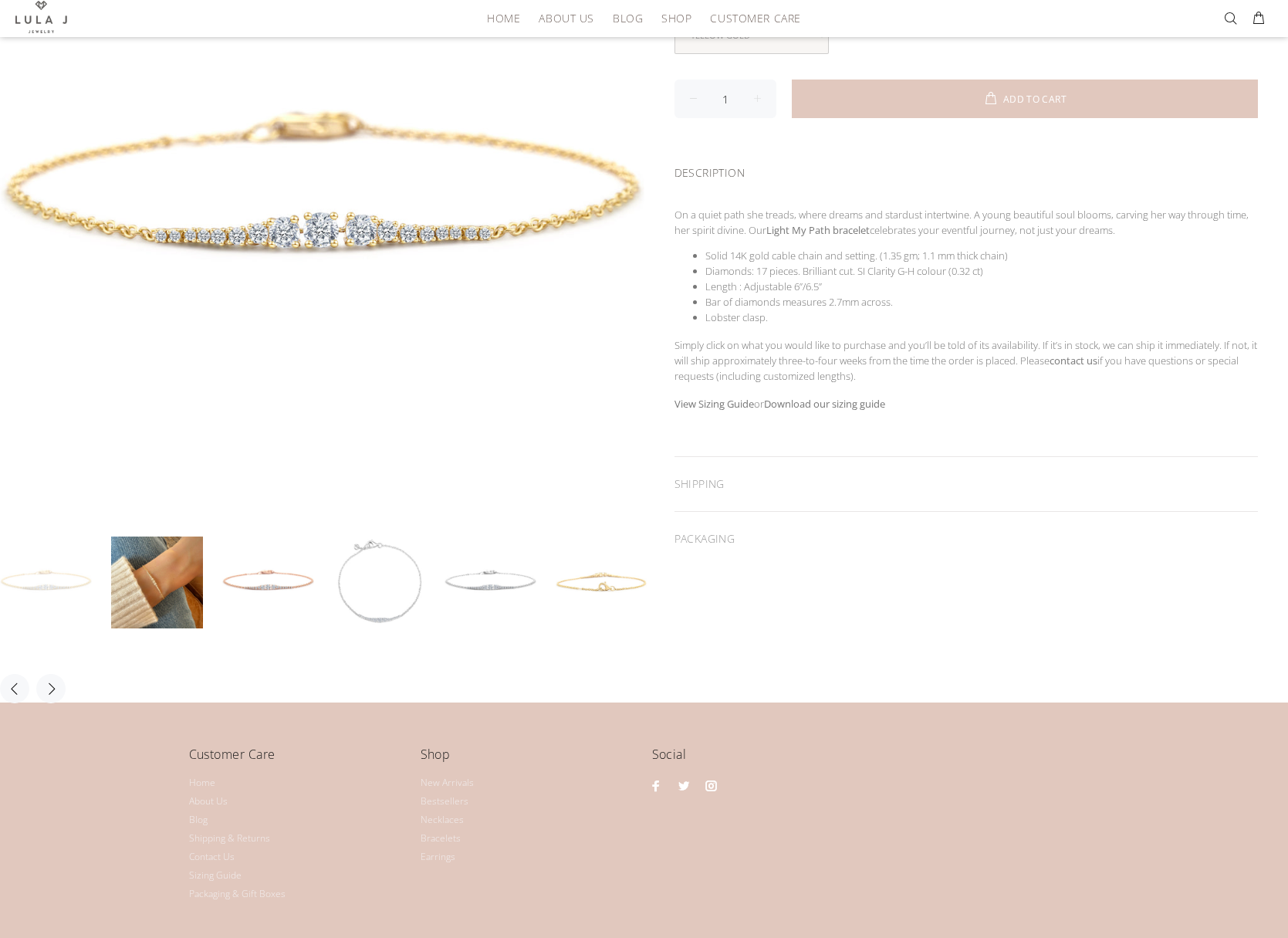
scroll to position [286, 0]
click at [293, 566] on link at bounding box center [269, 582] width 92 height 92
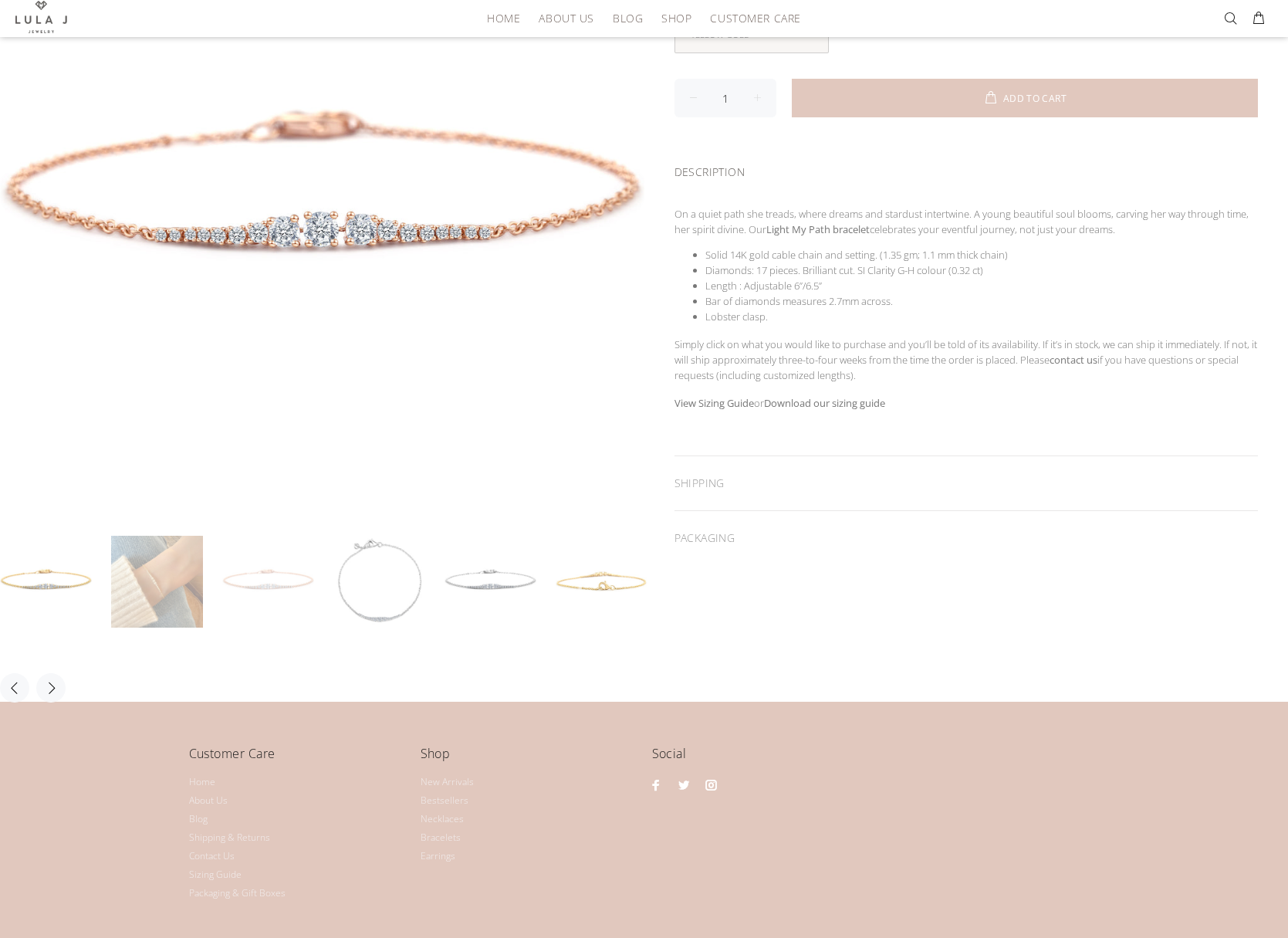
click at [161, 579] on link at bounding box center [157, 582] width 92 height 92
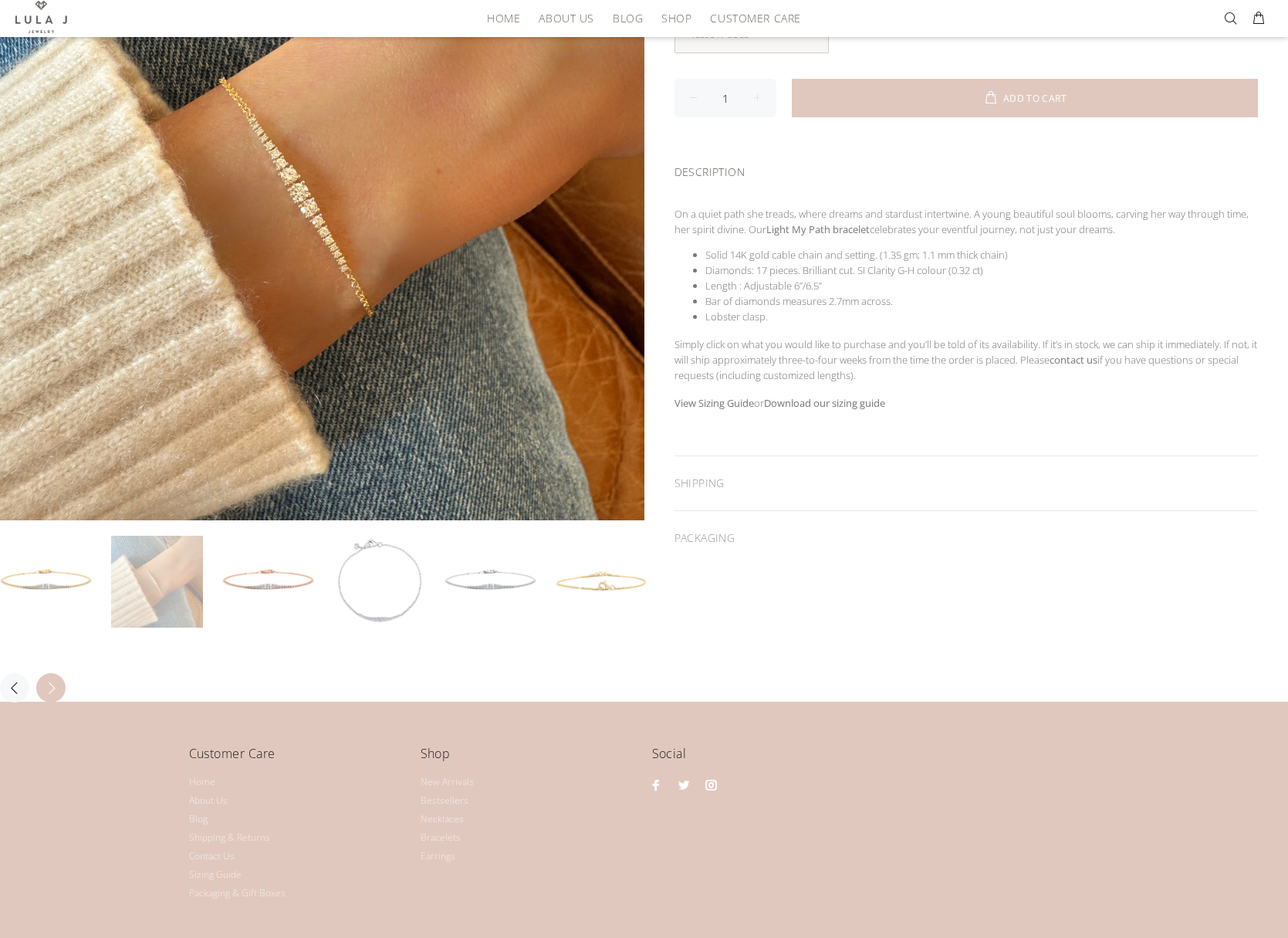
click at [44, 681] on button "Next" at bounding box center [51, 688] width 29 height 29
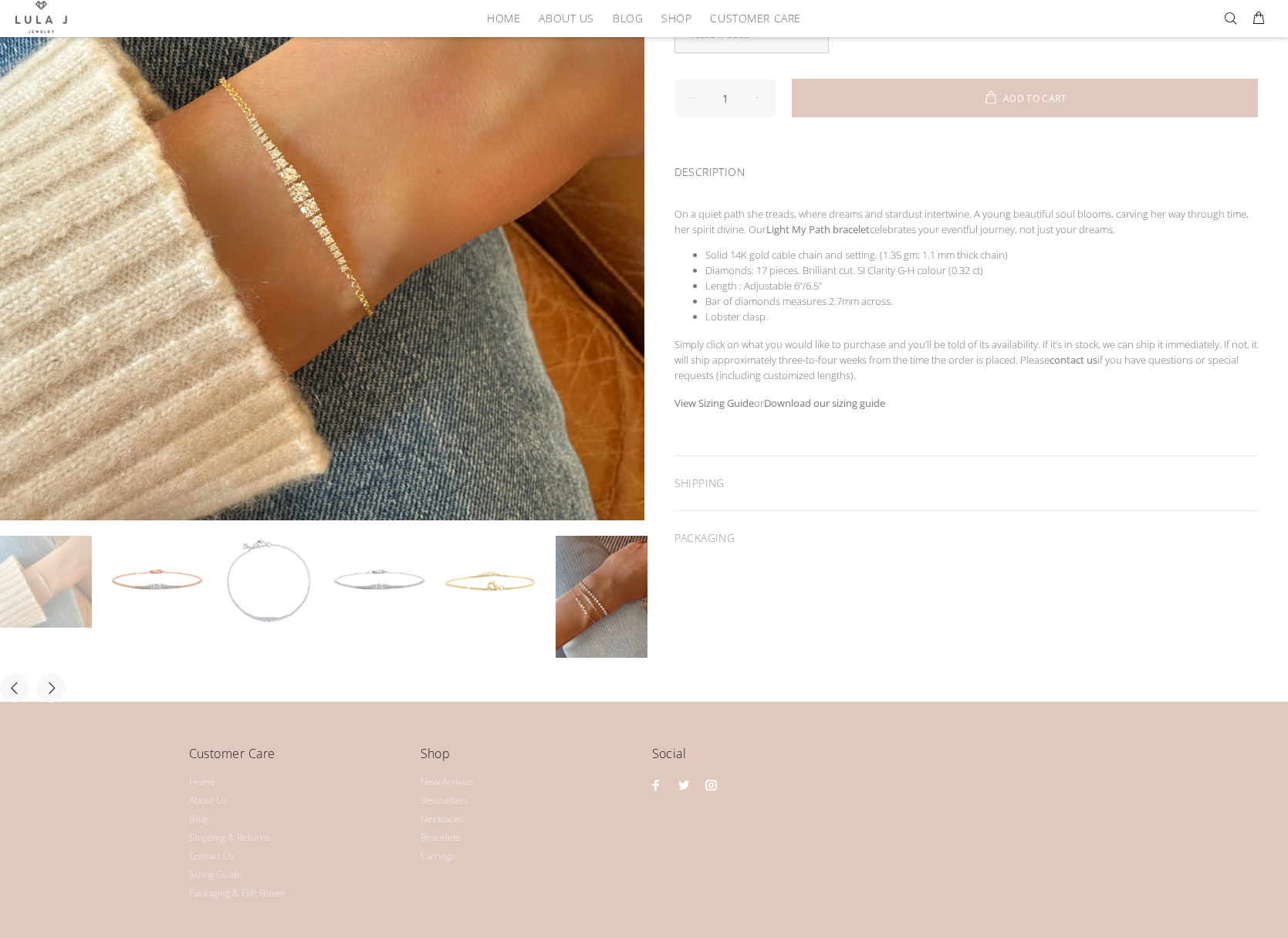
scroll to position [287, 0]
click at [592, 582] on link at bounding box center [602, 596] width 92 height 122
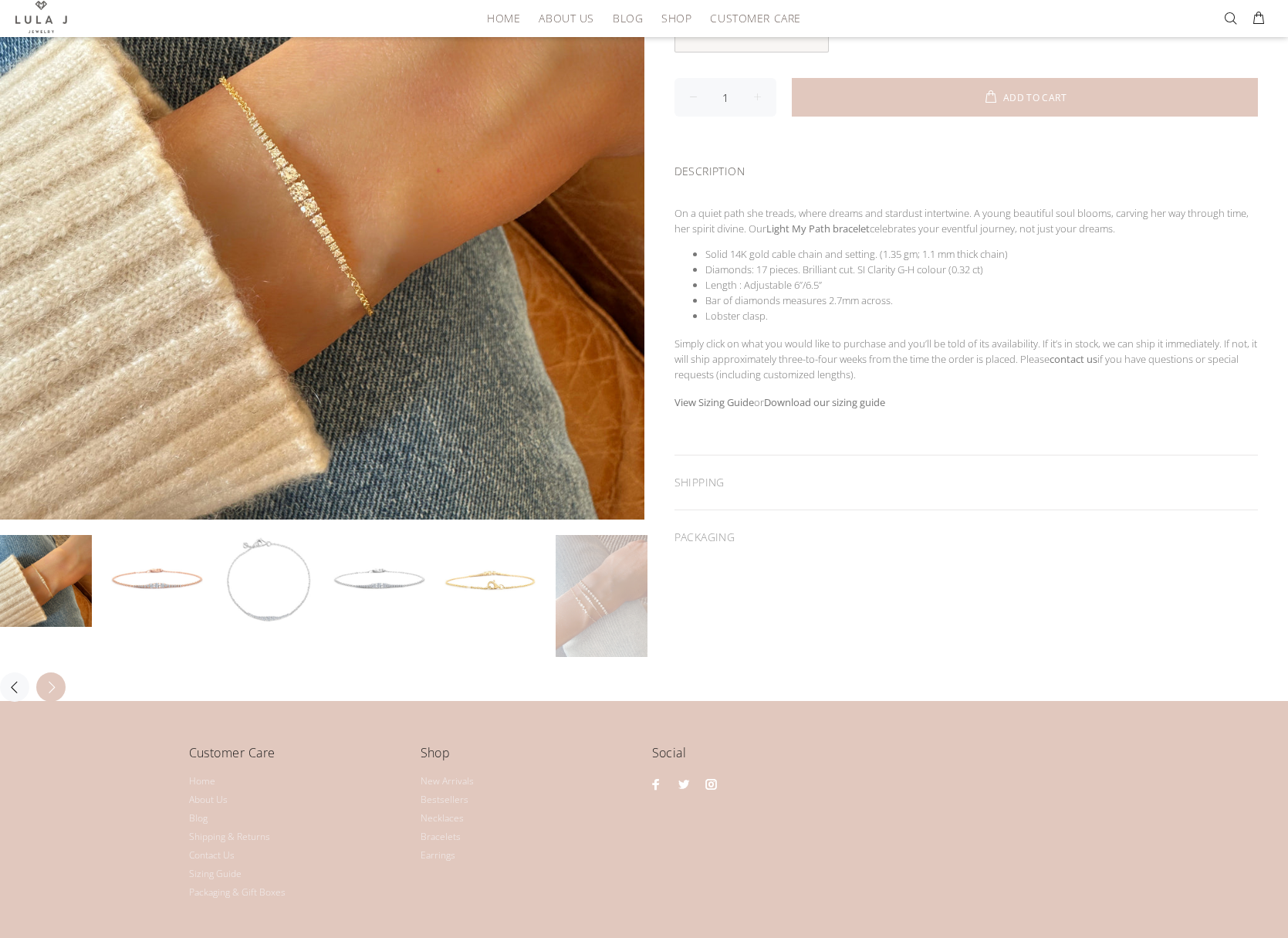
click at [57, 680] on button "Next" at bounding box center [51, 687] width 29 height 29
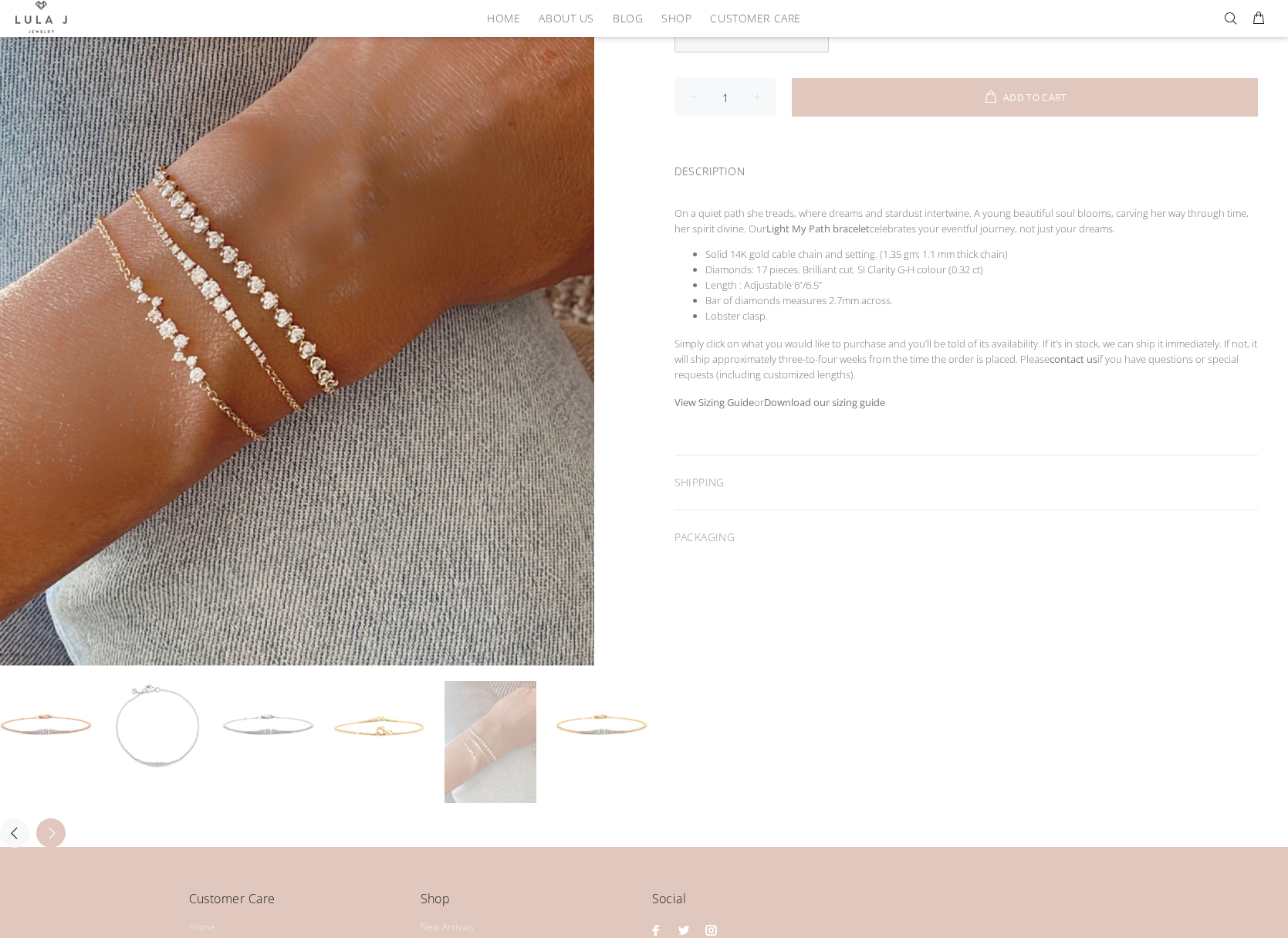
click at [57, 681] on link at bounding box center [46, 727] width 92 height 92
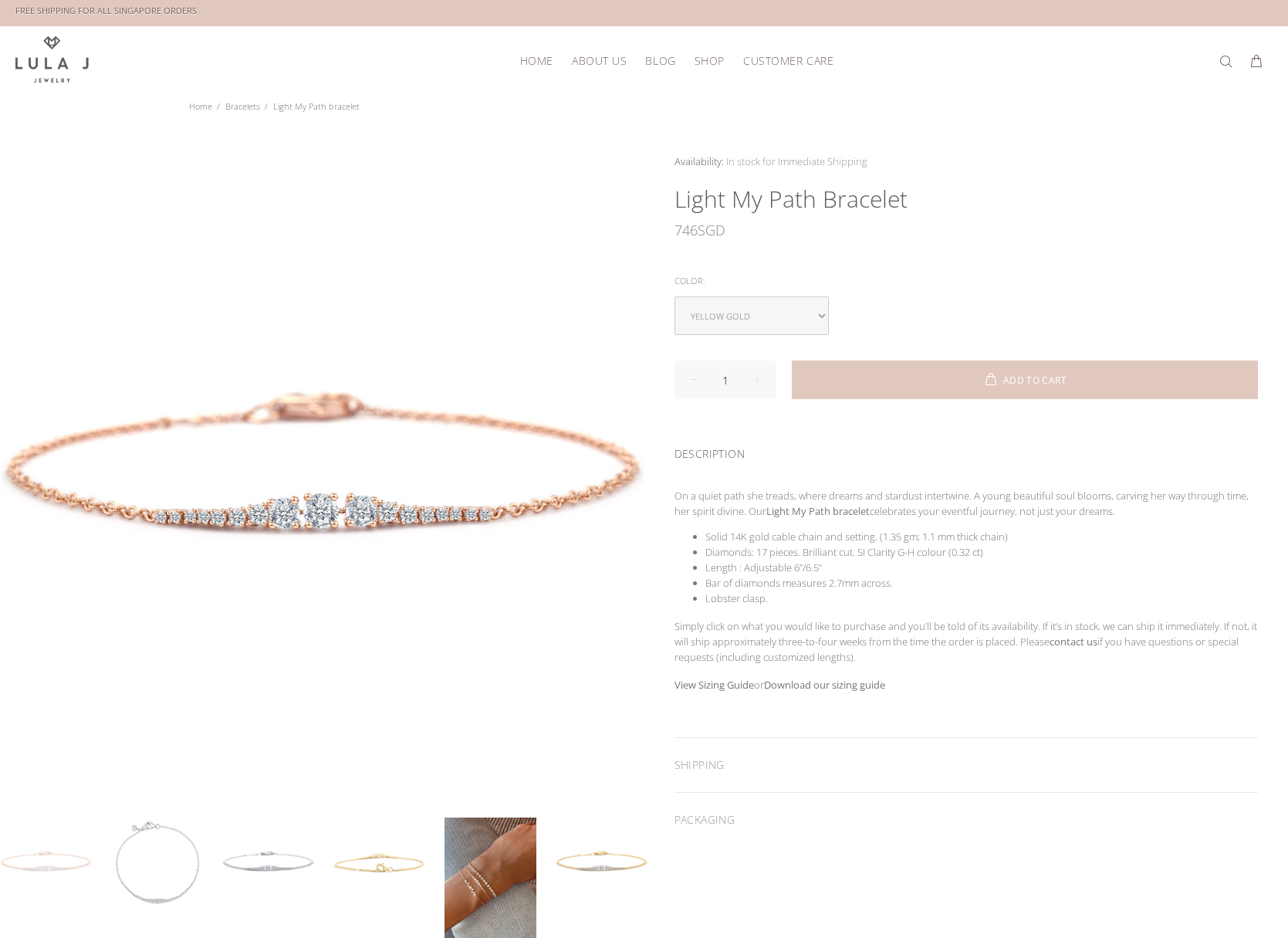
scroll to position [0, 0]
